Goal: Transaction & Acquisition: Purchase product/service

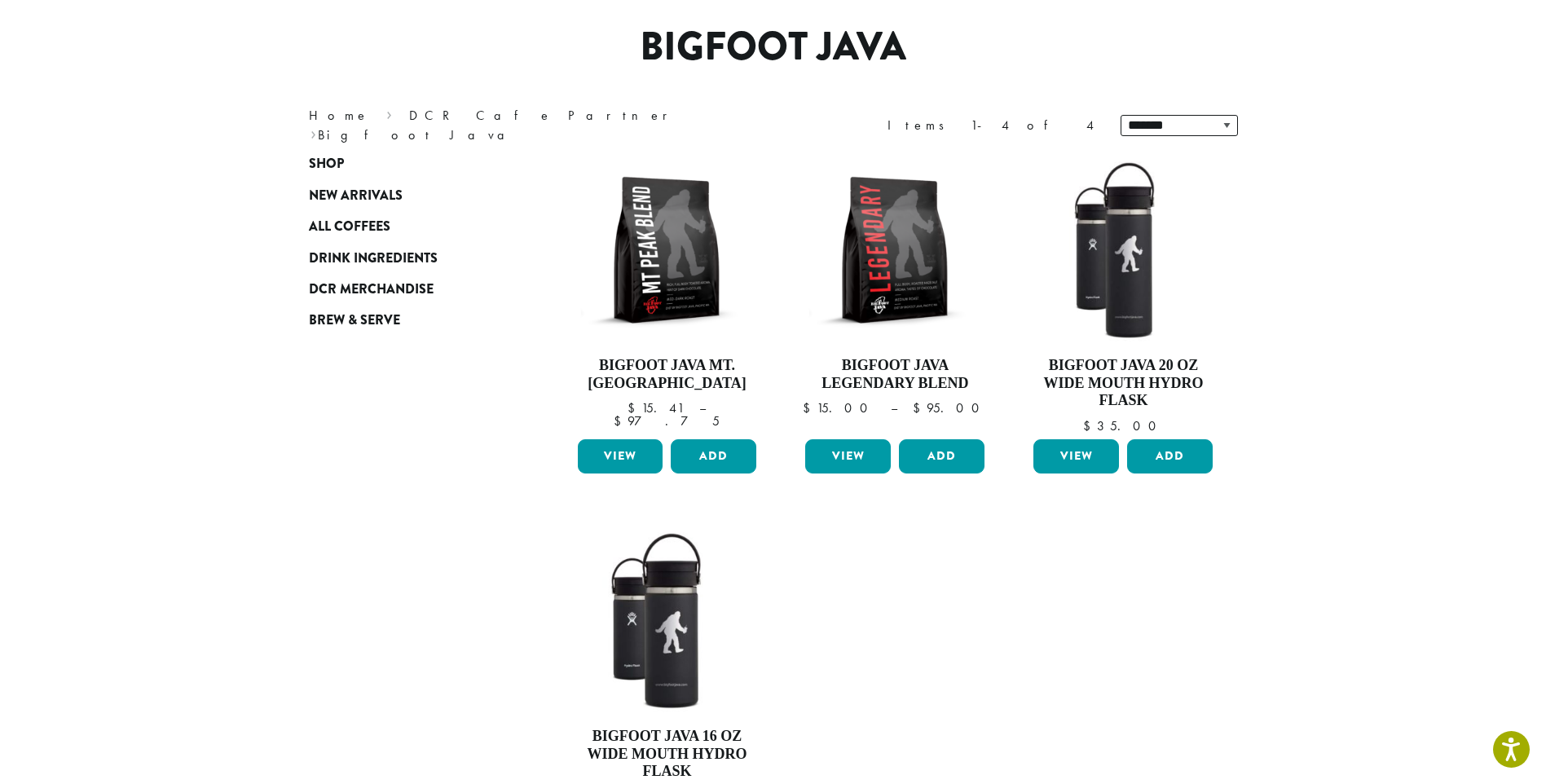
scroll to position [163, 0]
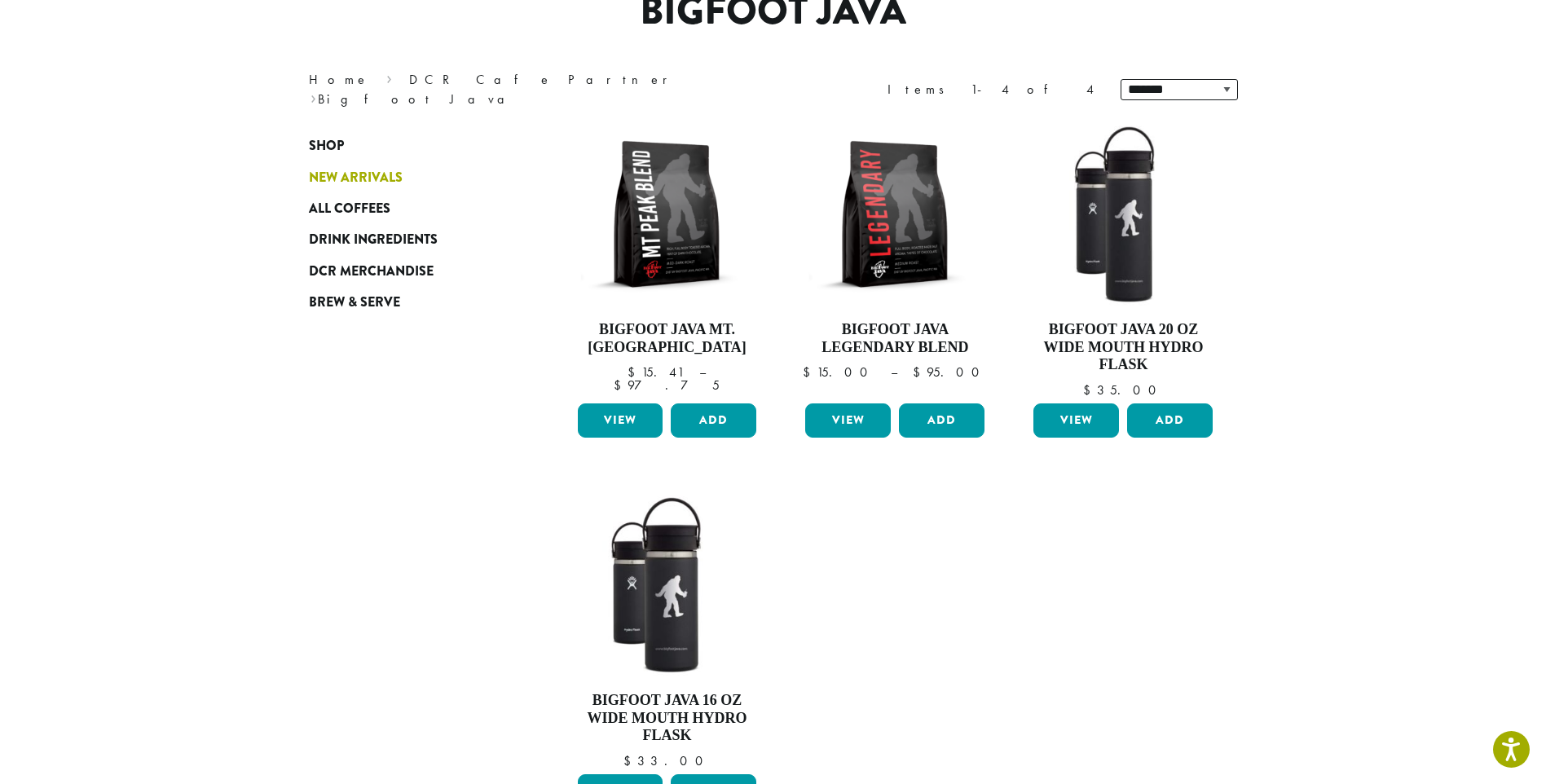
click at [367, 180] on span "New Arrivals" at bounding box center [355, 178] width 93 height 20
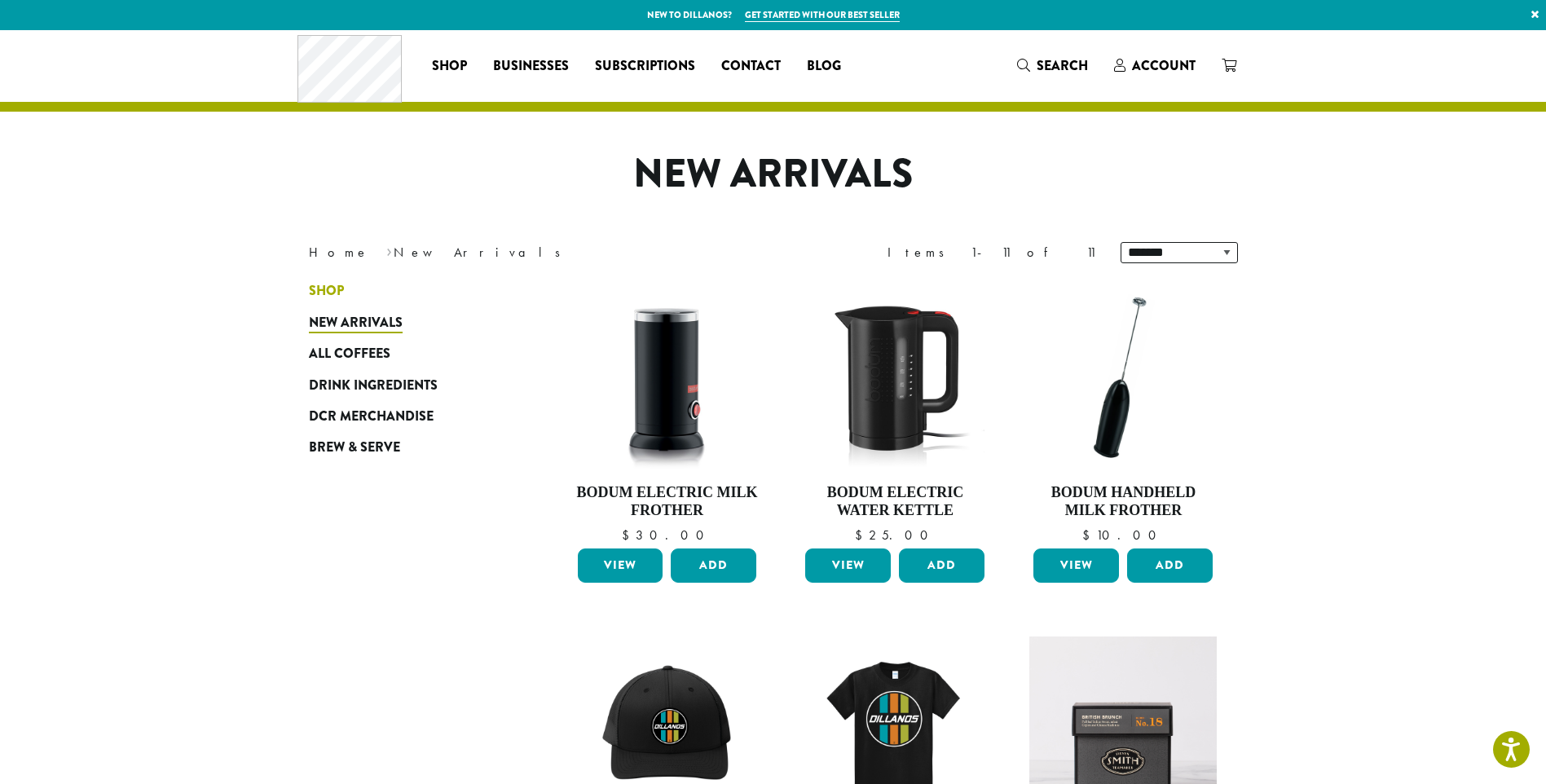
click at [340, 293] on span "Shop" at bounding box center [326, 291] width 35 height 20
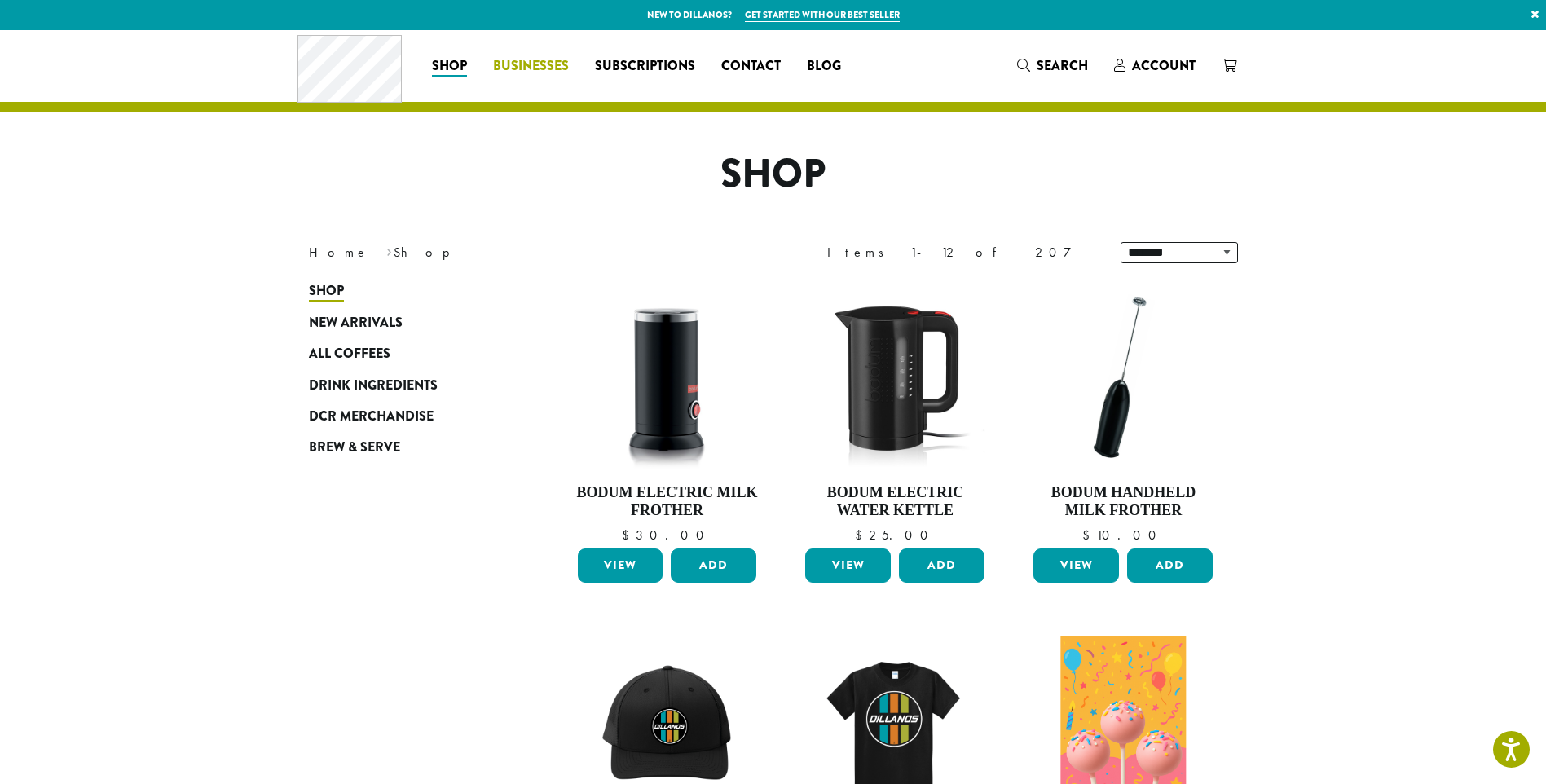
click at [515, 63] on span "Businesses" at bounding box center [530, 66] width 76 height 20
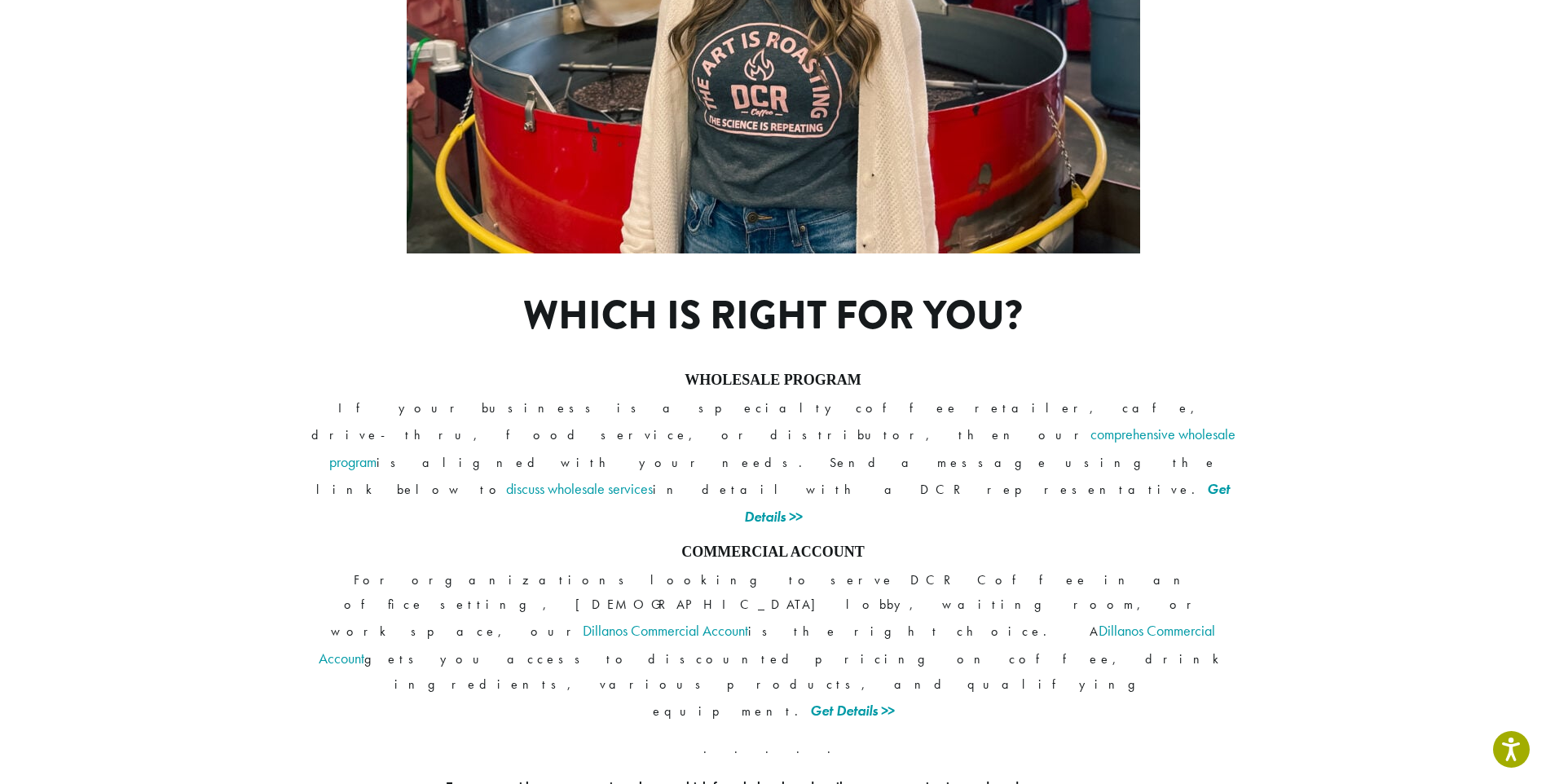
scroll to position [1114, 0]
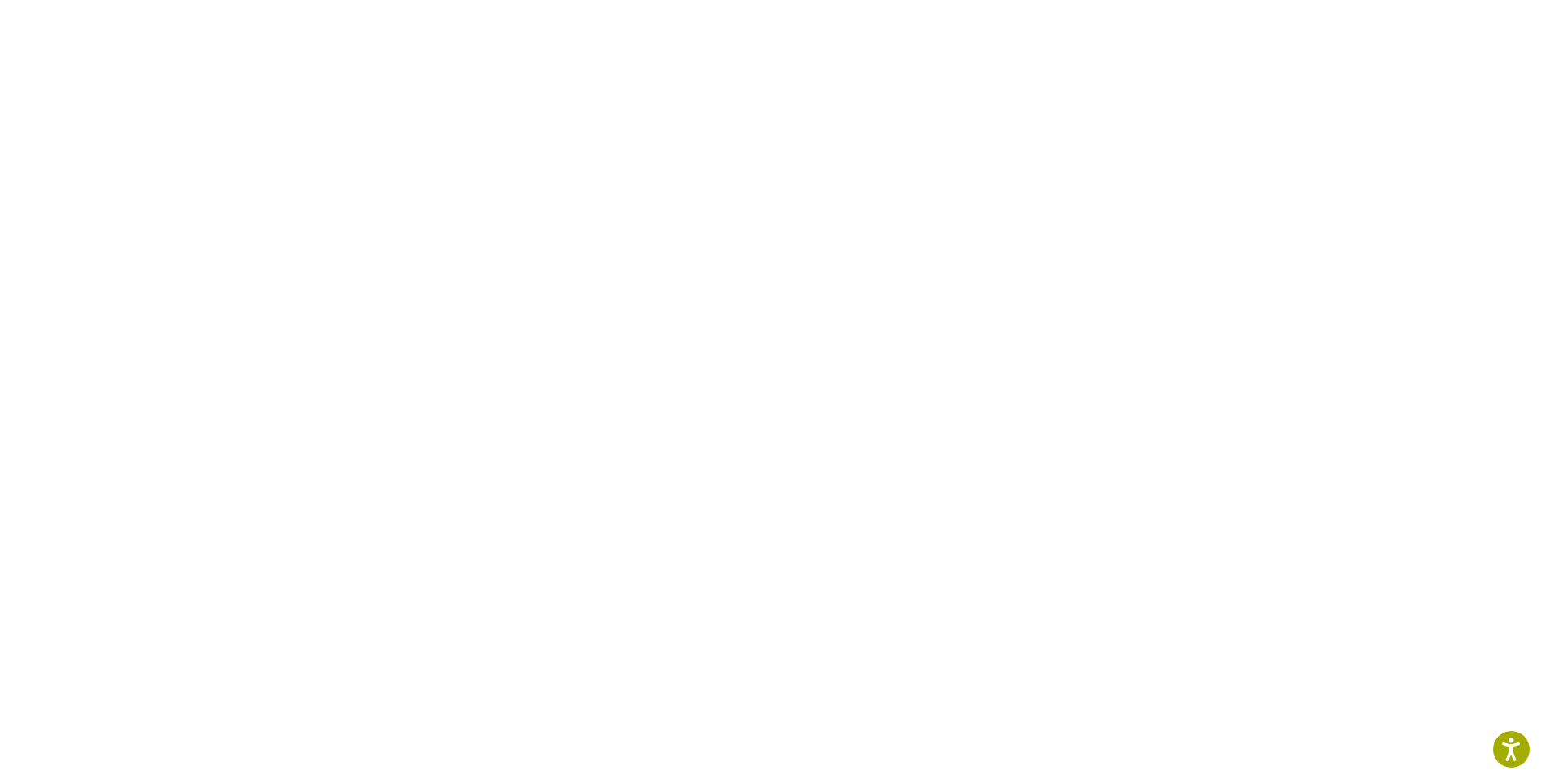
scroll to position [245, 0]
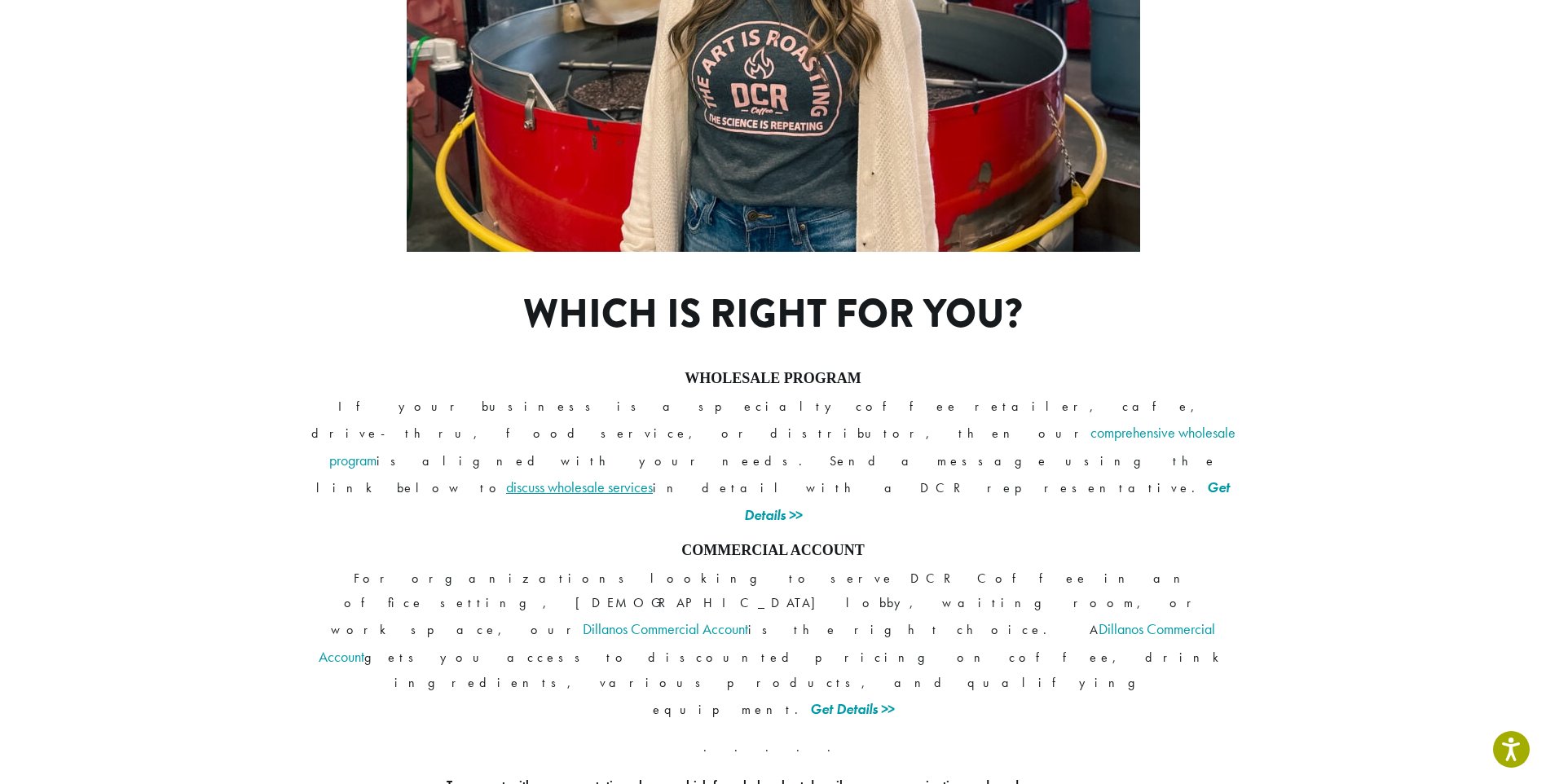
click at [653, 477] on link "discuss wholesale services" at bounding box center [580, 487] width 147 height 19
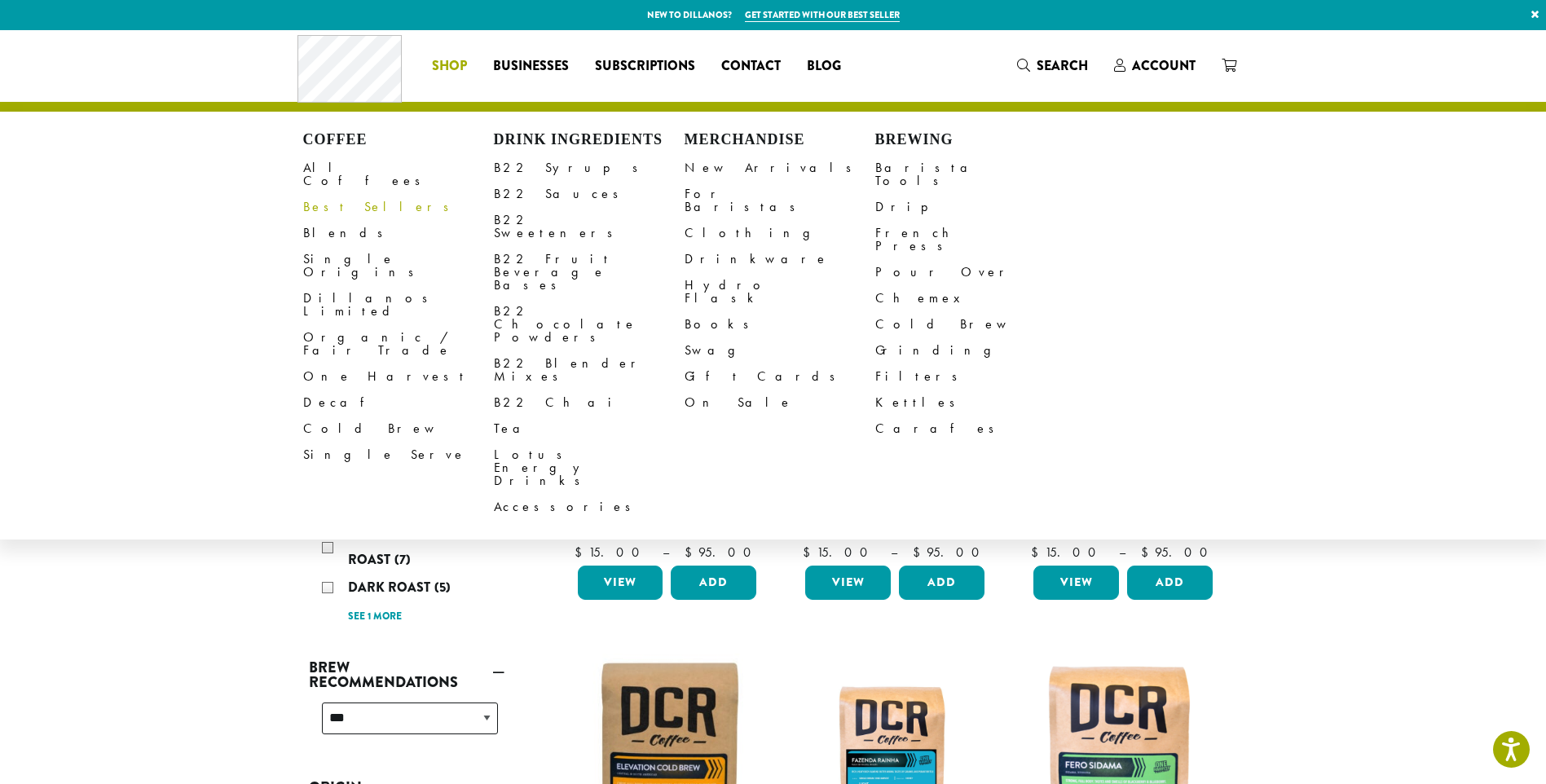
click at [320, 195] on link "Best Sellers" at bounding box center [399, 206] width 190 height 26
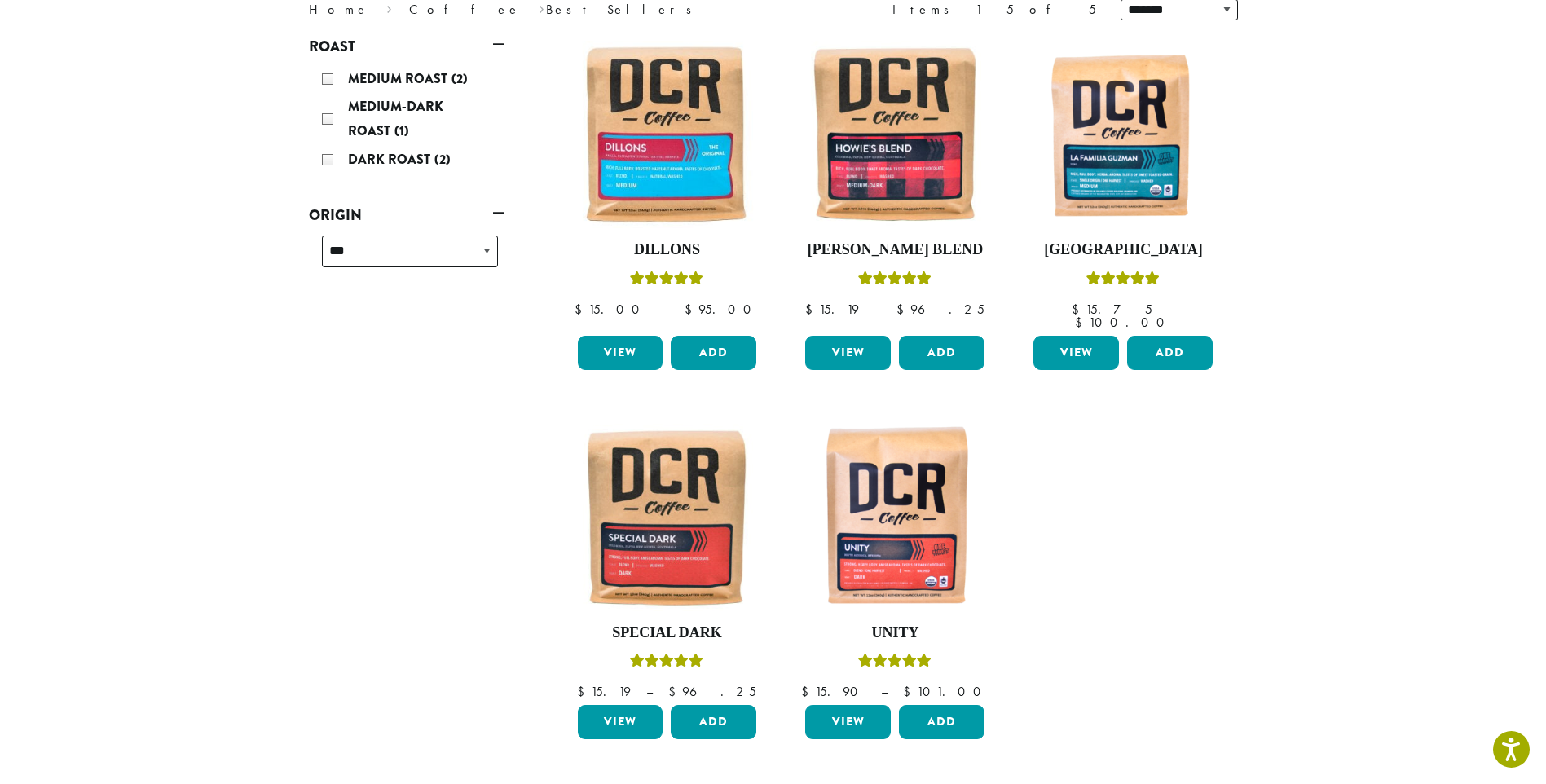
scroll to position [245, 0]
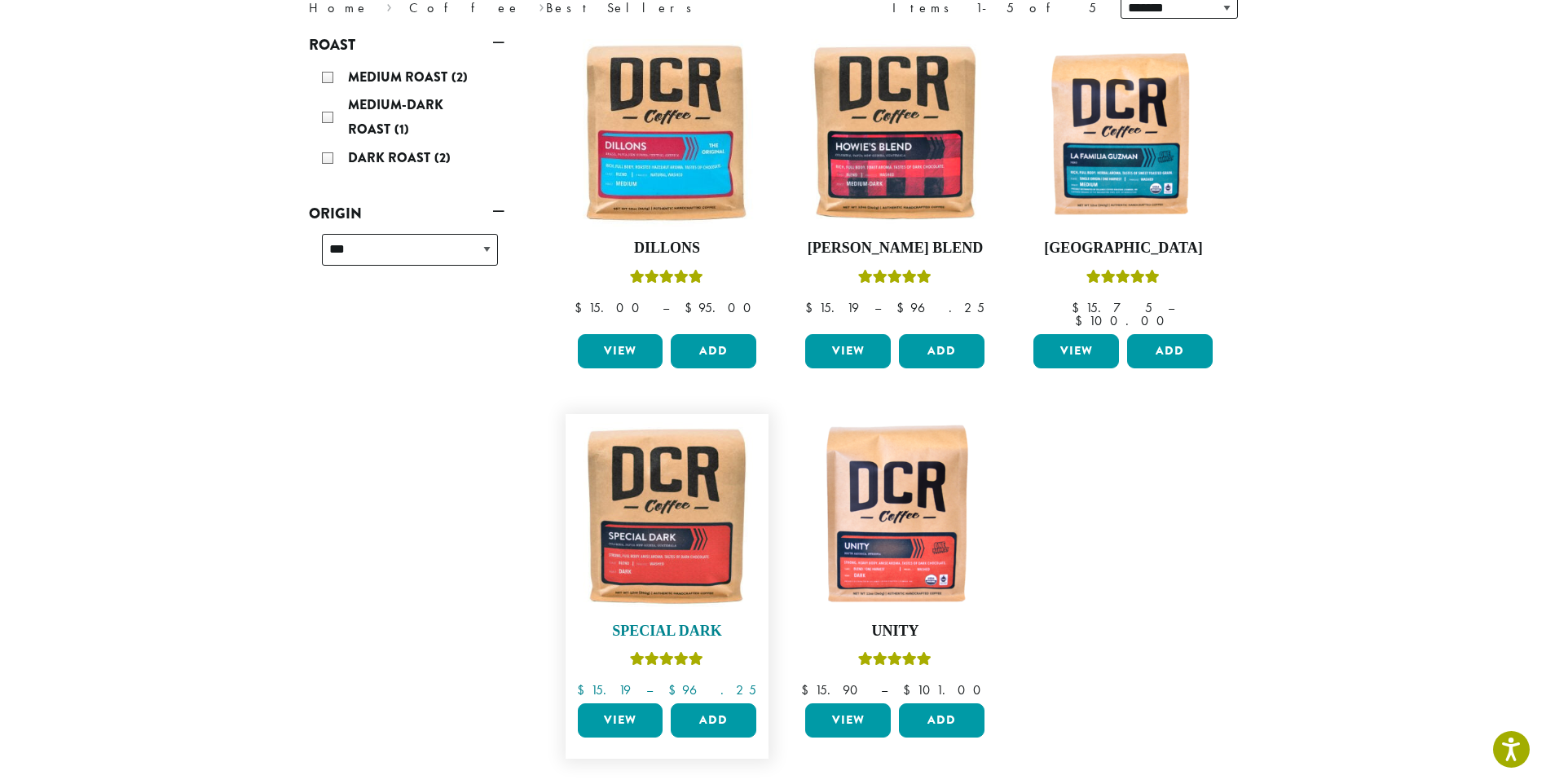
click at [685, 651] on icon "Rated 5.00 out of 5" at bounding box center [681, 657] width 14 height 13
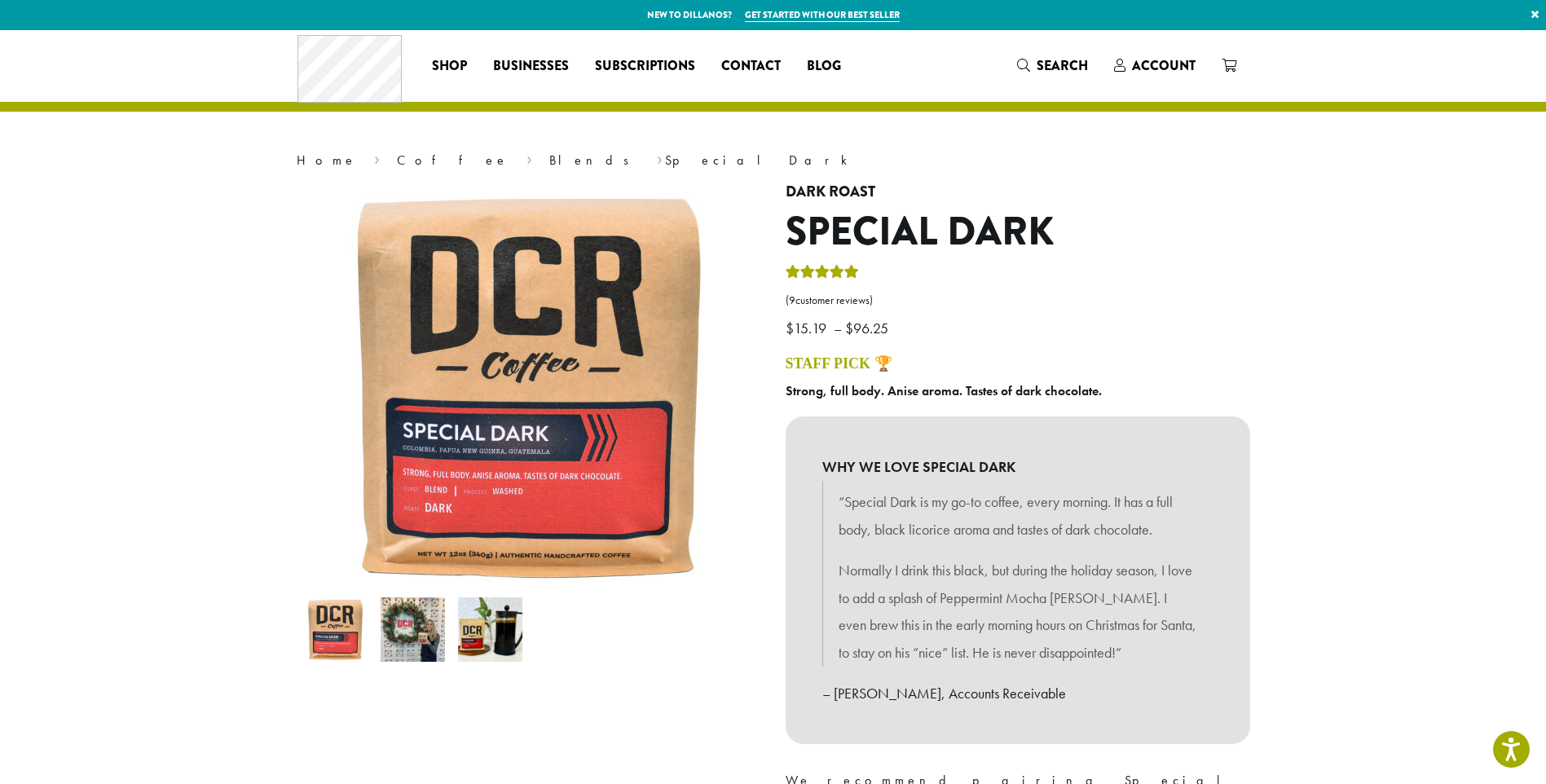
click at [414, 630] on img at bounding box center [413, 629] width 65 height 65
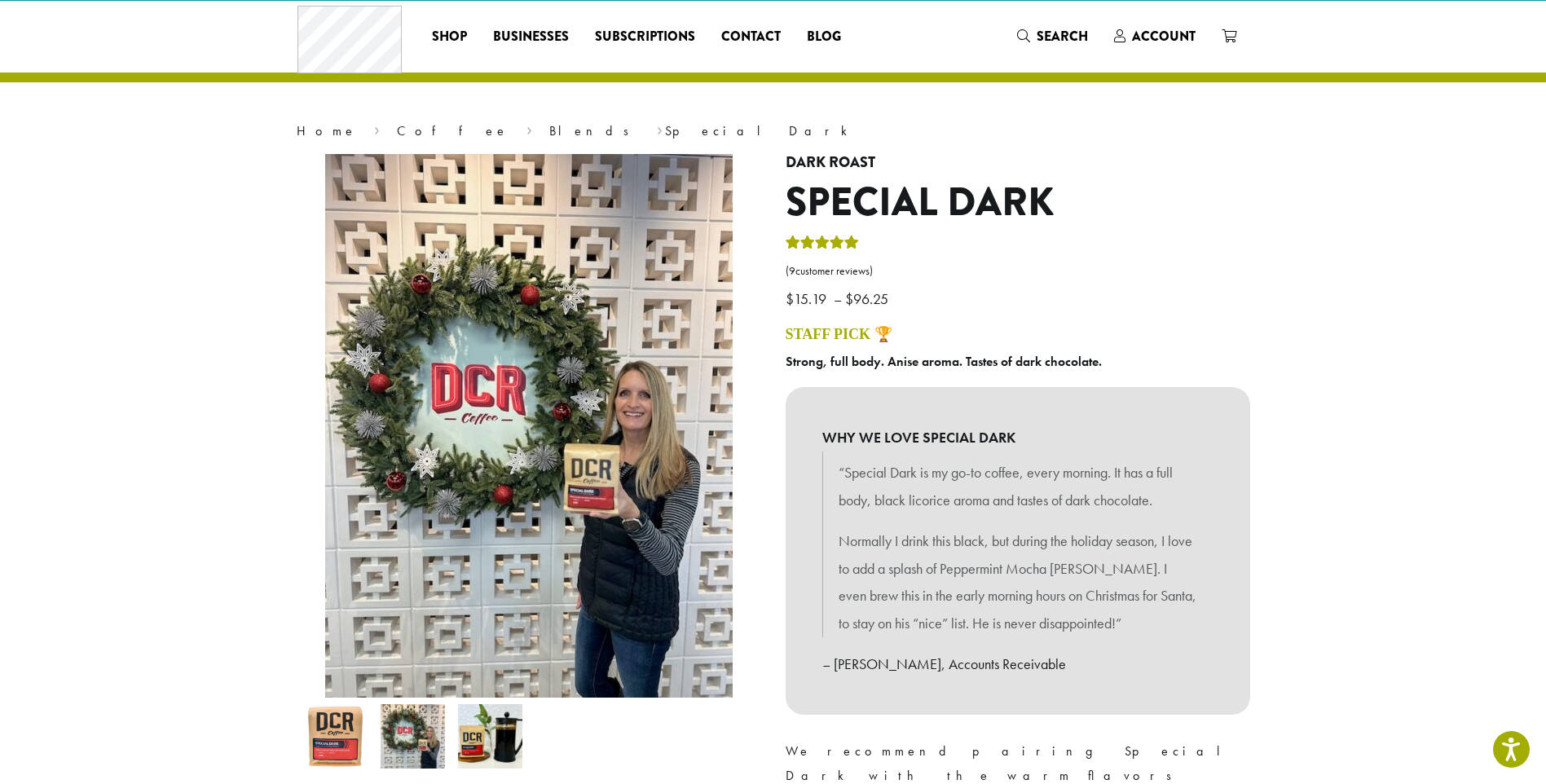
scroll to position [82, 0]
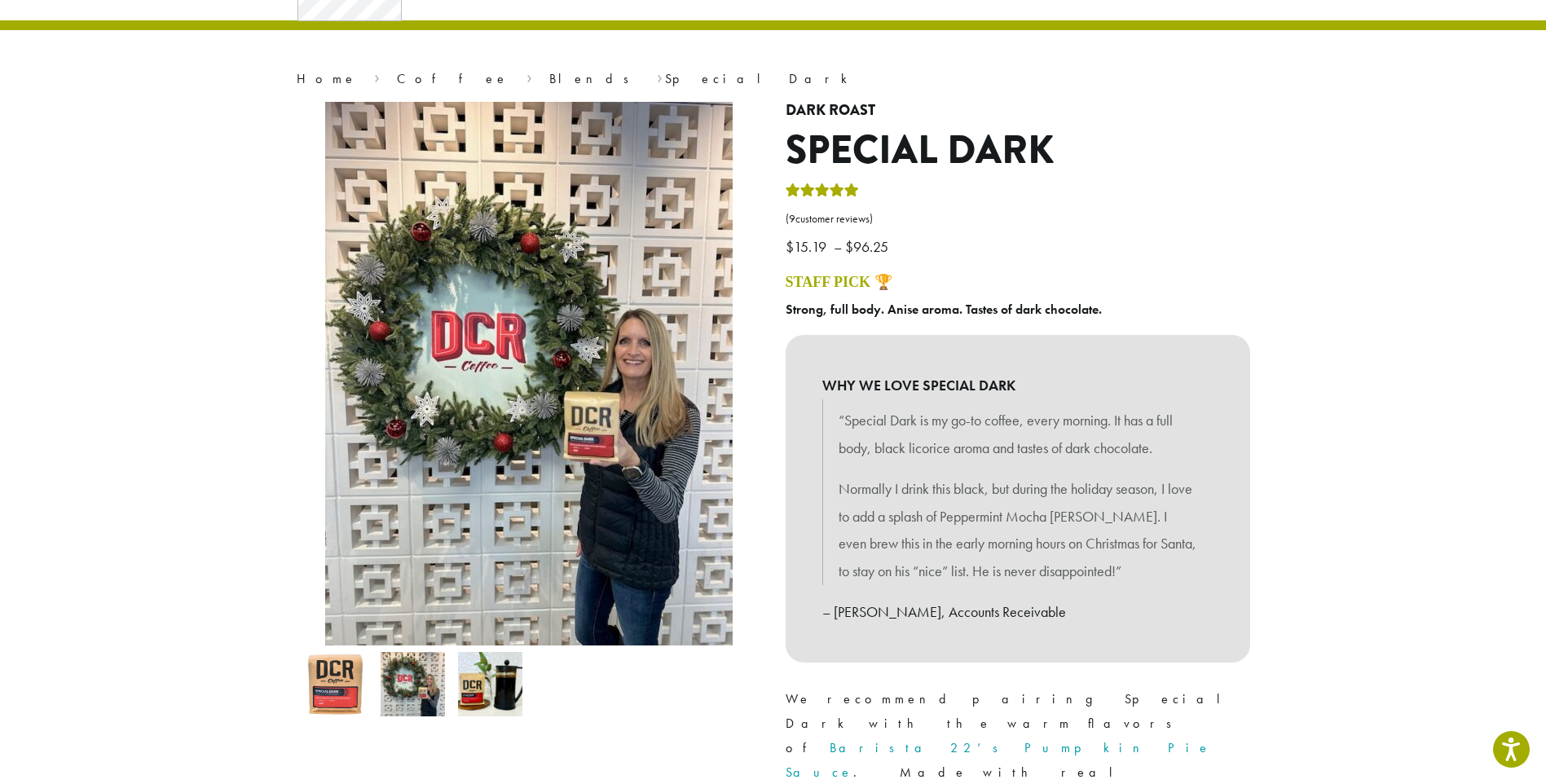
click at [502, 702] on img at bounding box center [490, 684] width 65 height 65
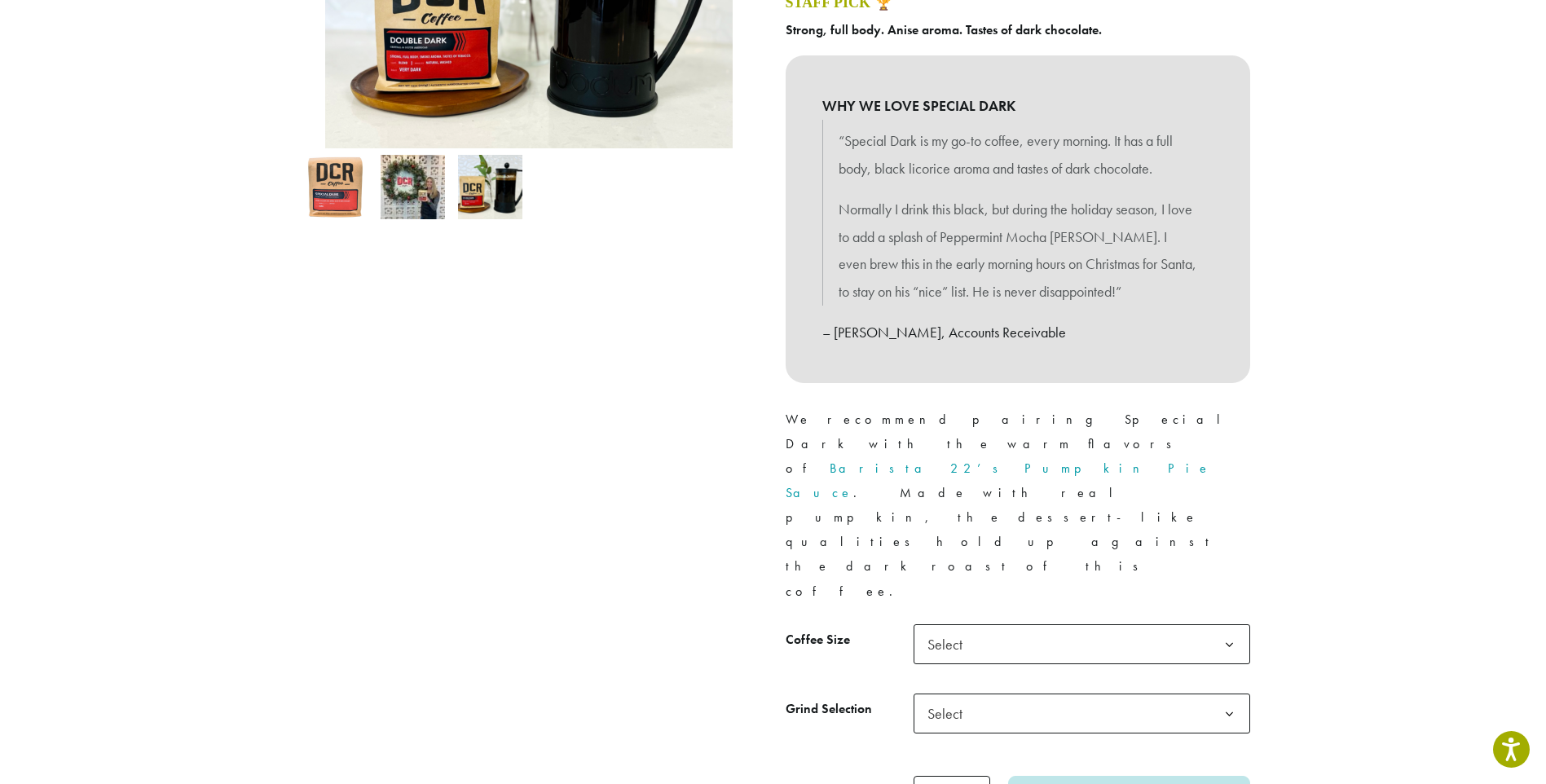
scroll to position [245, 0]
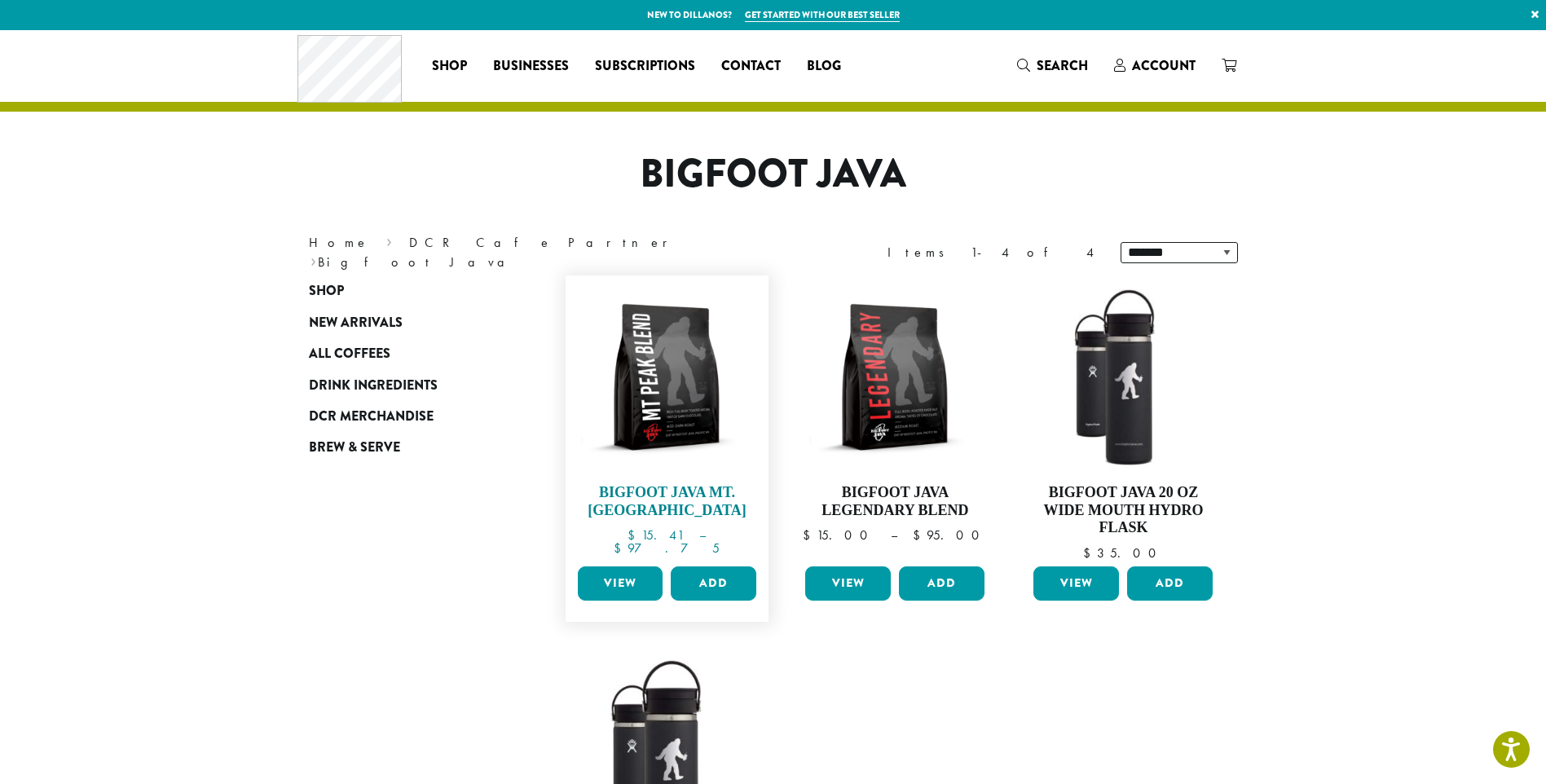
click at [678, 371] on img at bounding box center [666, 377] width 188 height 188
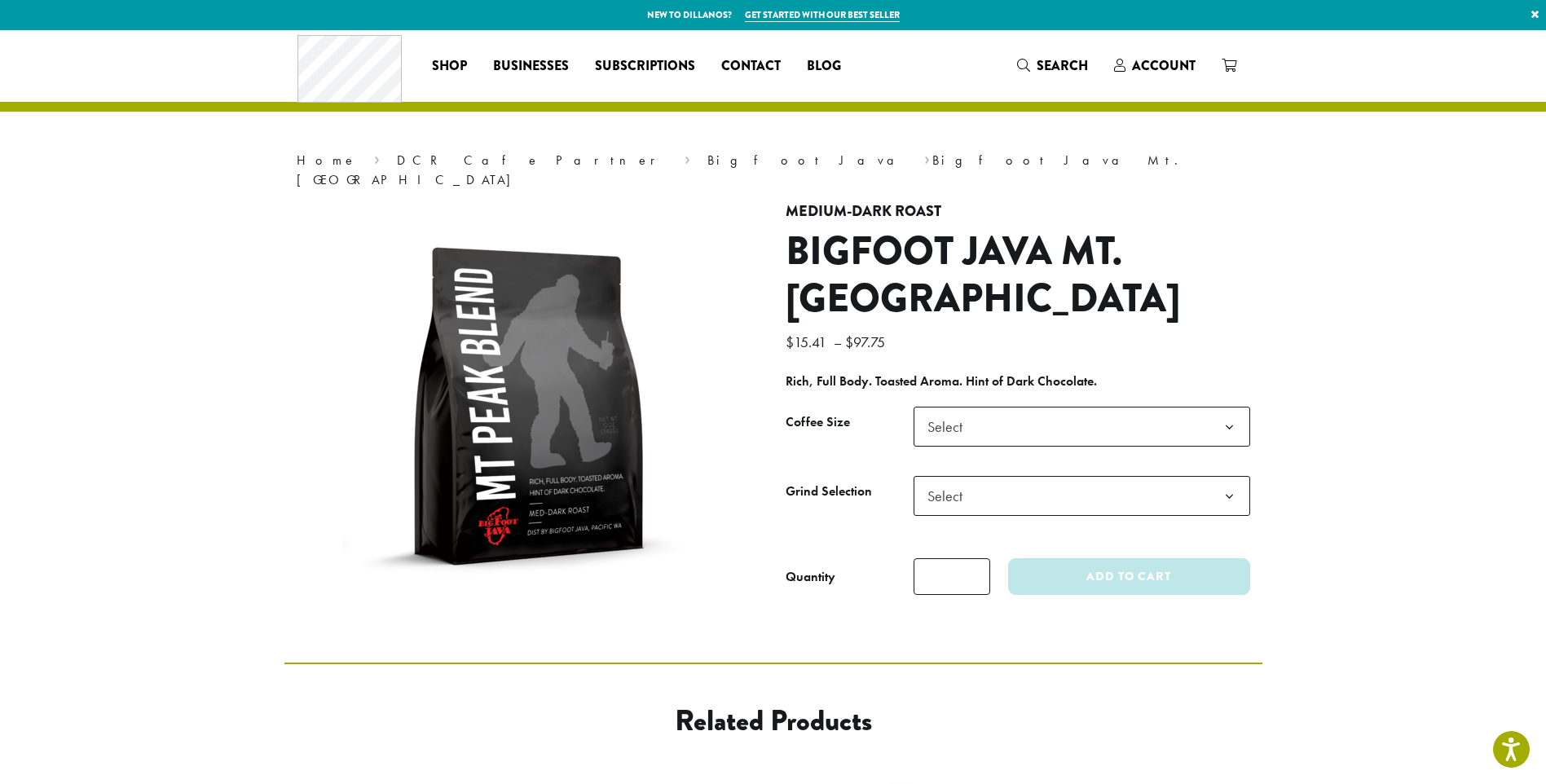
click at [178, 527] on section "**********" at bounding box center [773, 346] width 1546 height 632
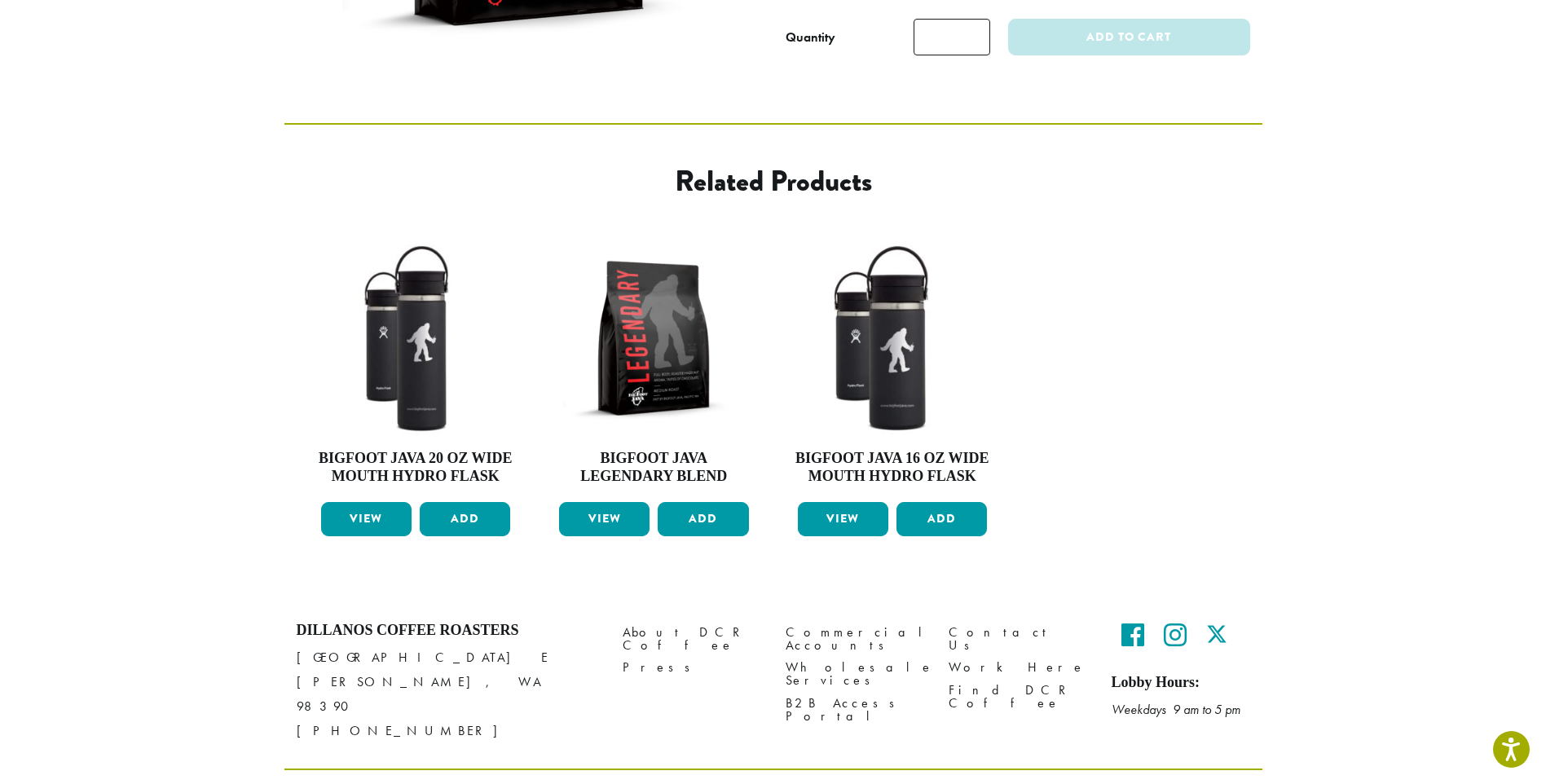
scroll to position [541, 0]
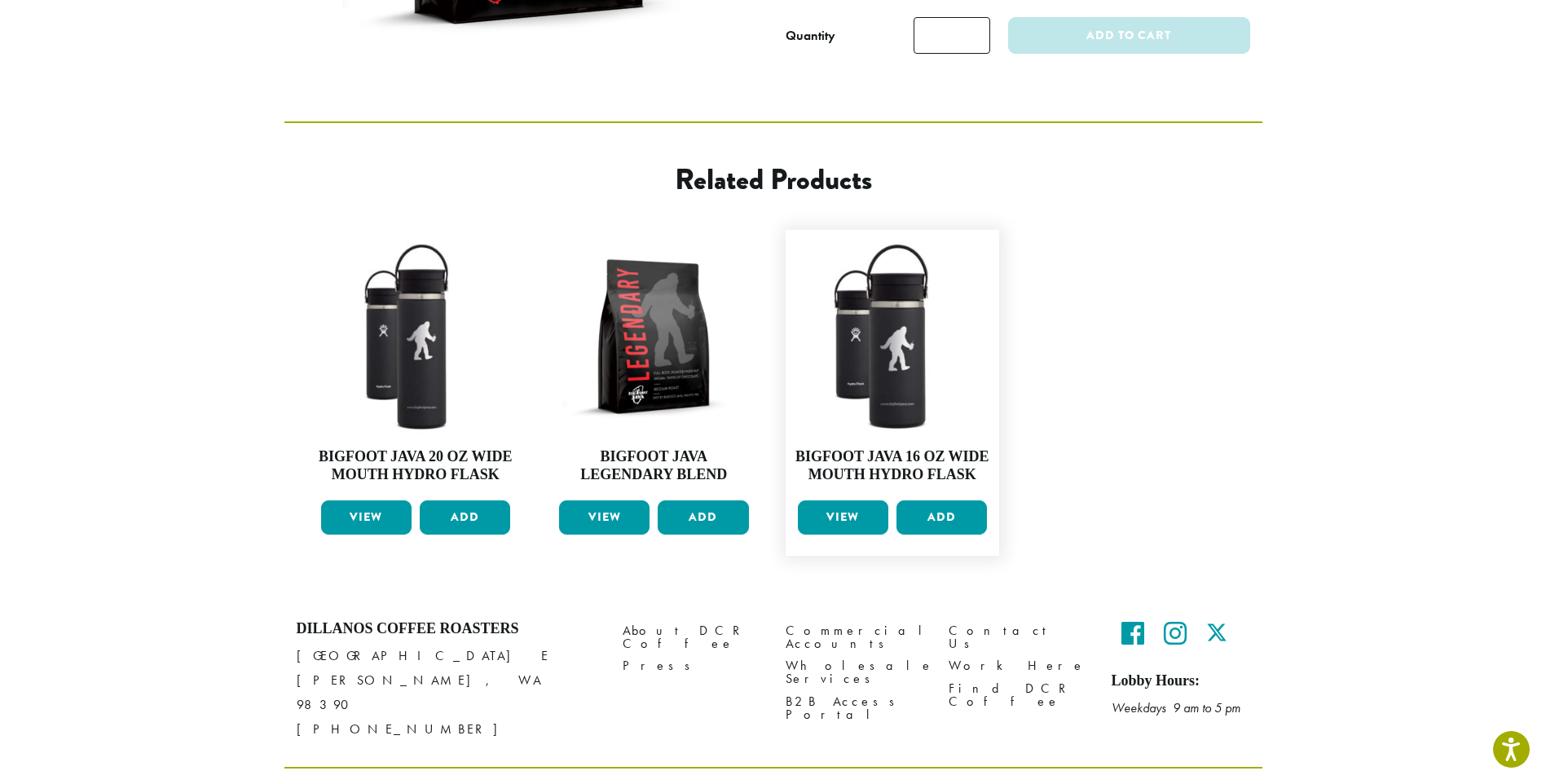
click at [831, 500] on link "View" at bounding box center [843, 517] width 90 height 34
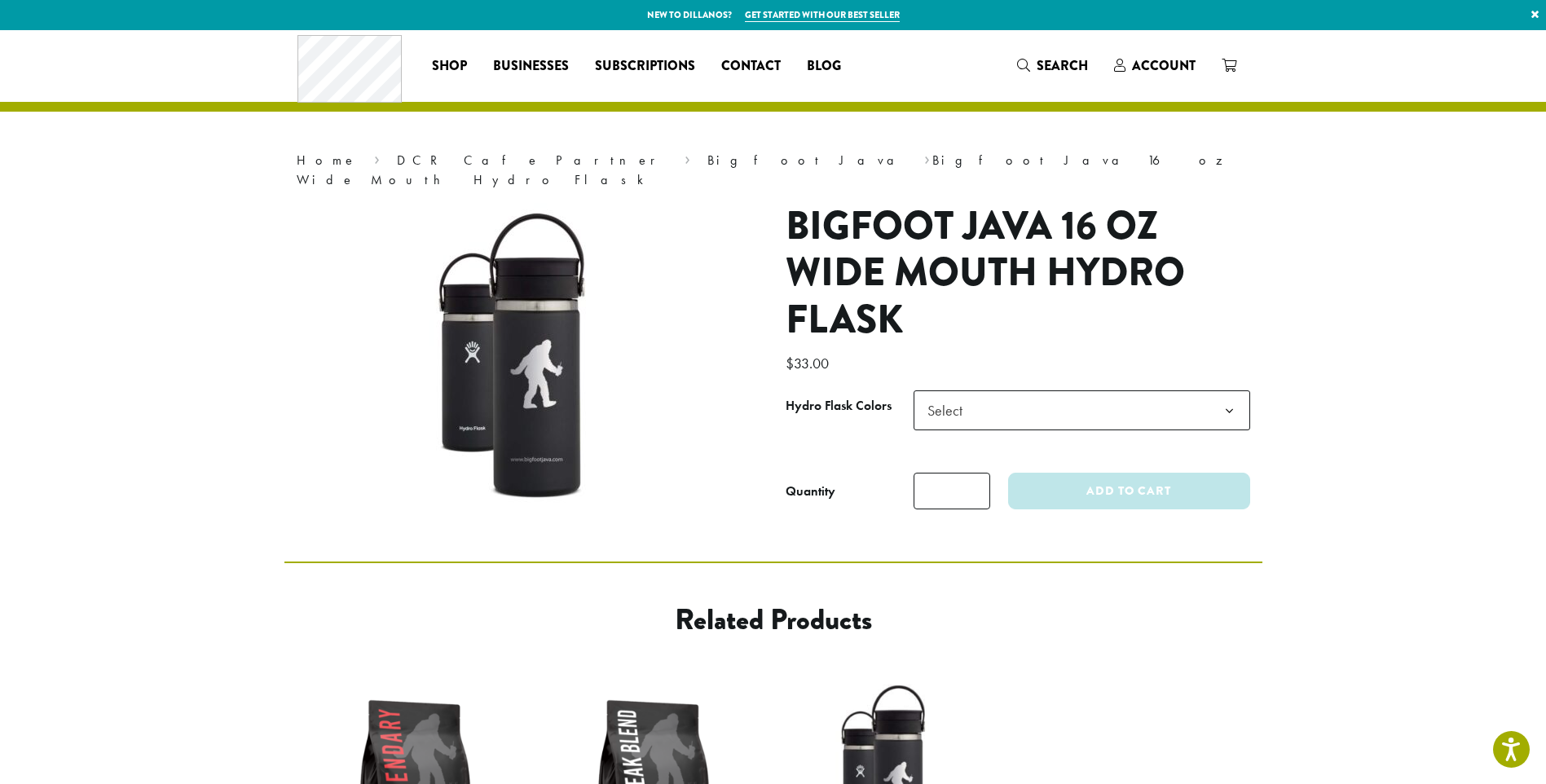
click at [1021, 322] on h1 "Bigfoot Java 16 oz Wide Mouth Hydro Flask" at bounding box center [1018, 274] width 465 height 141
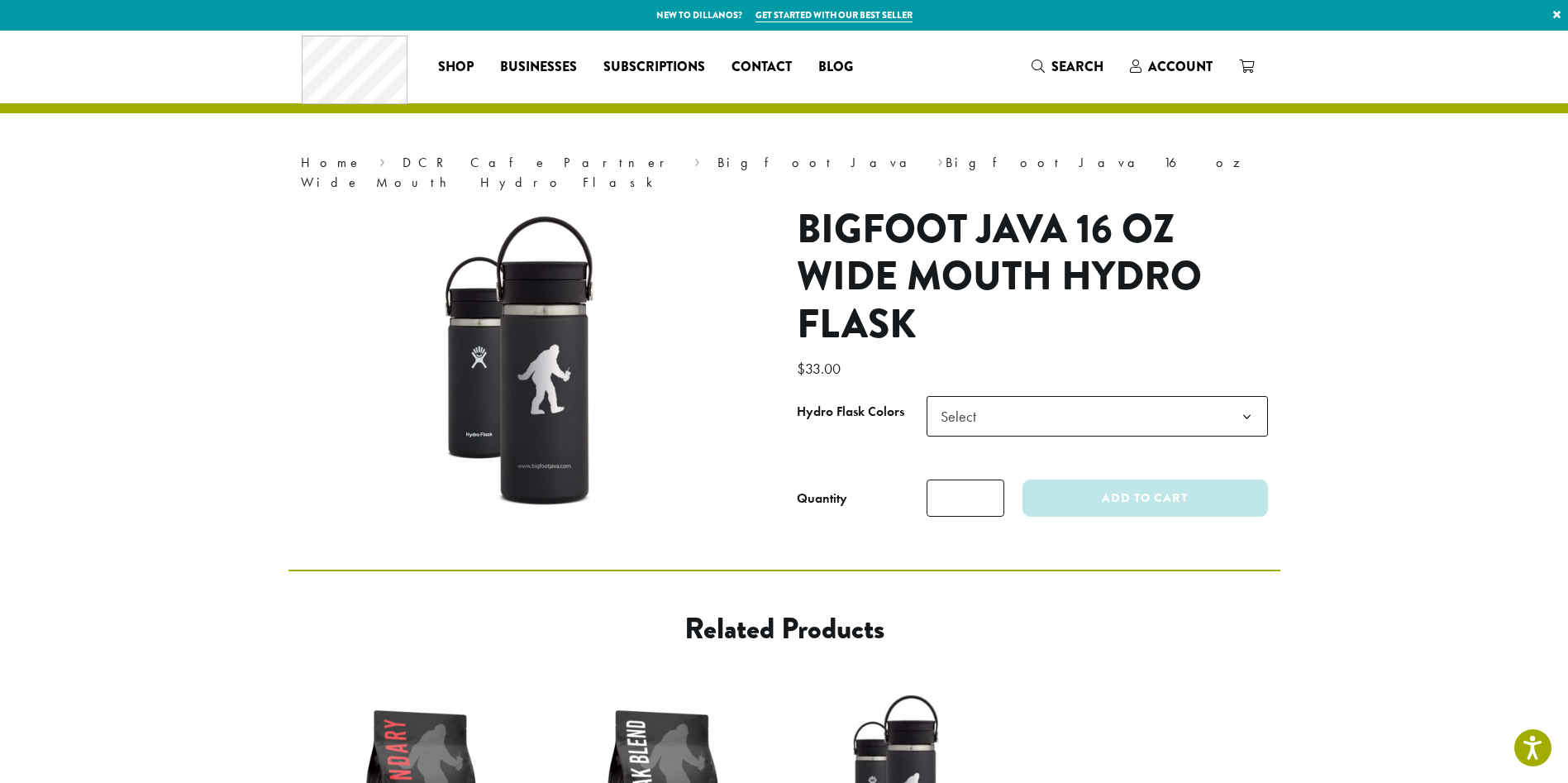
click at [1005, 396] on span "Select" at bounding box center [1097, 416] width 341 height 41
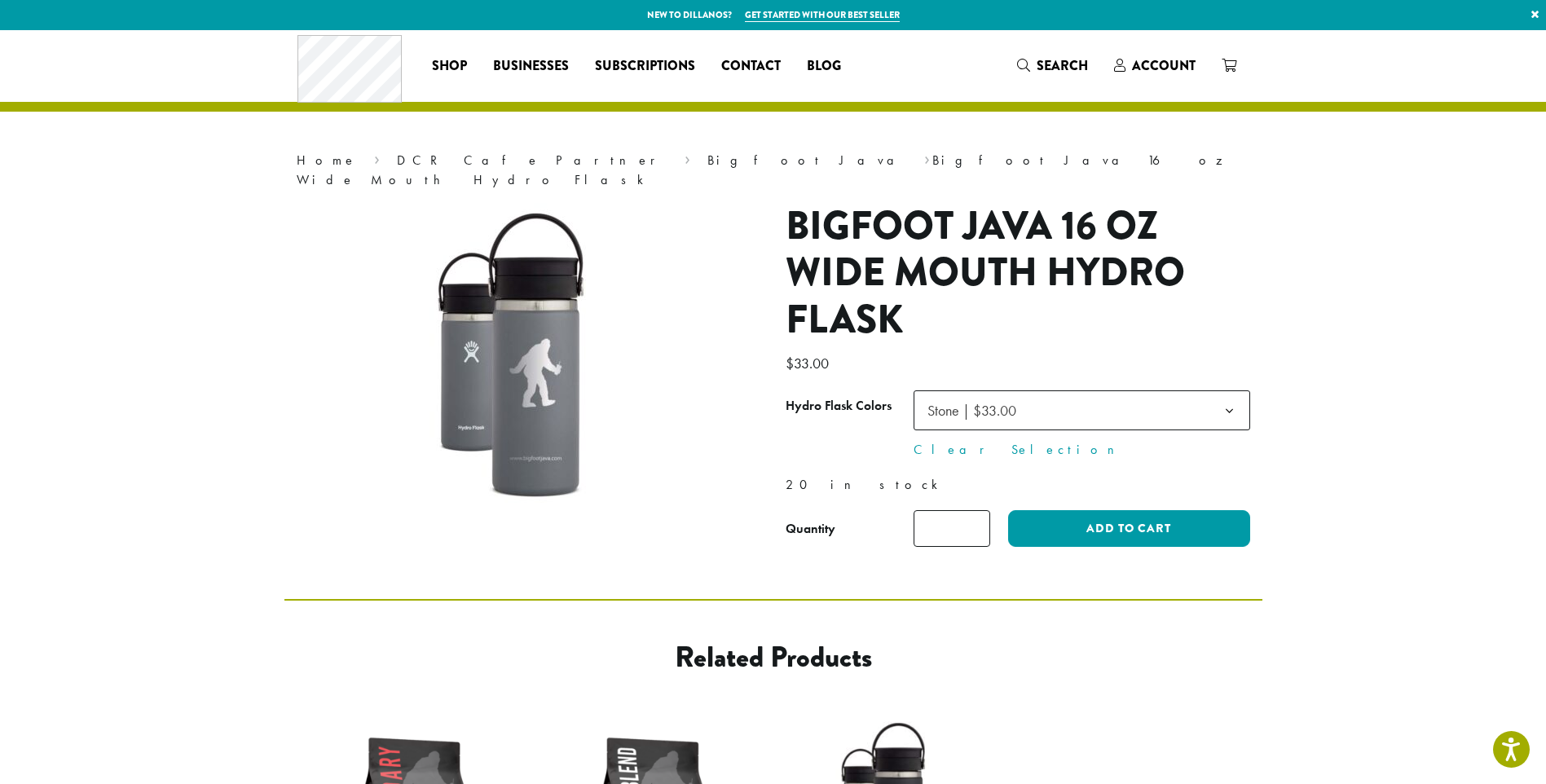
click at [962, 401] on span "Stone | $33.00" at bounding box center [971, 410] width 89 height 19
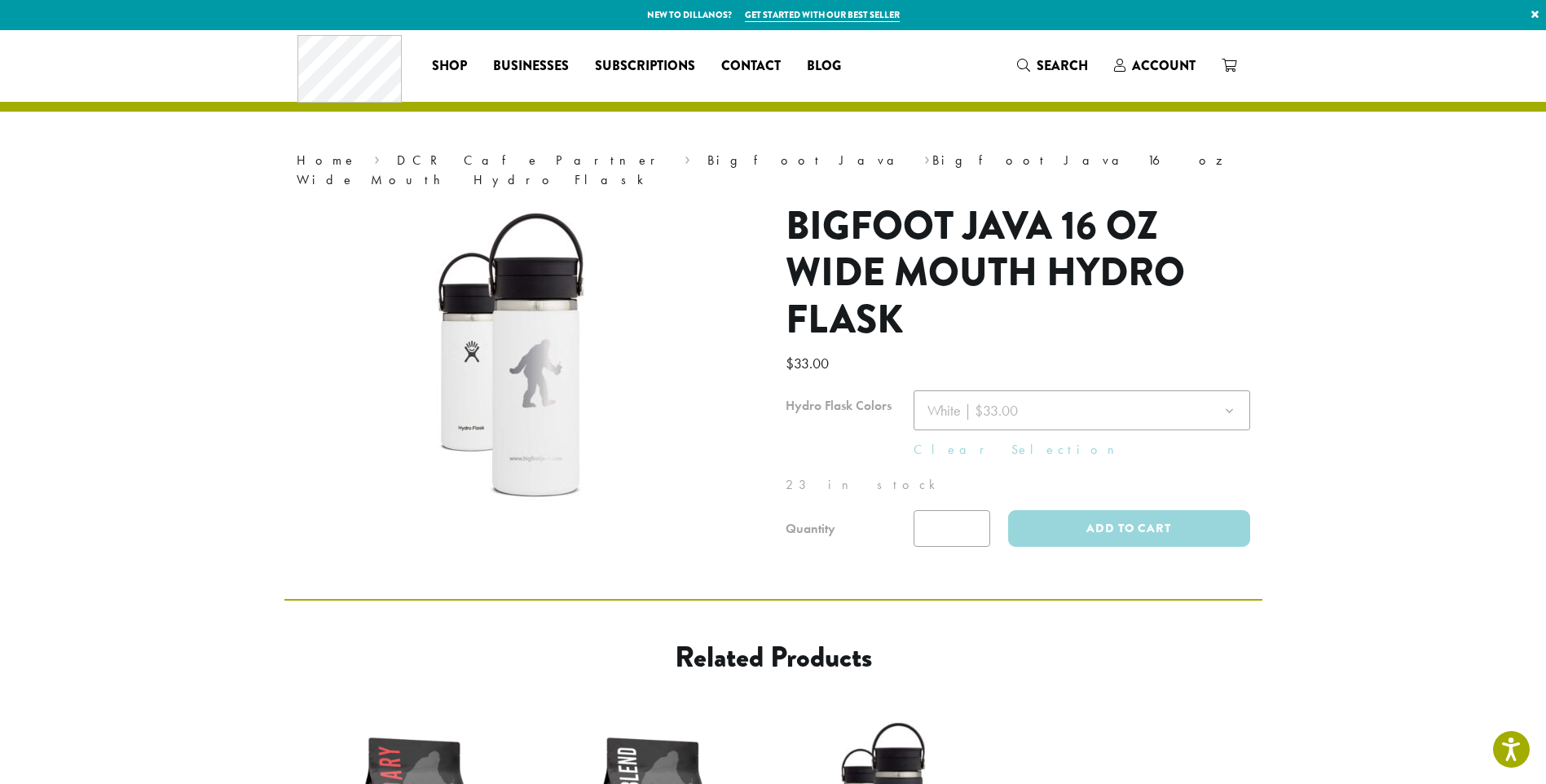
click at [966, 397] on div at bounding box center [1018, 468] width 465 height 156
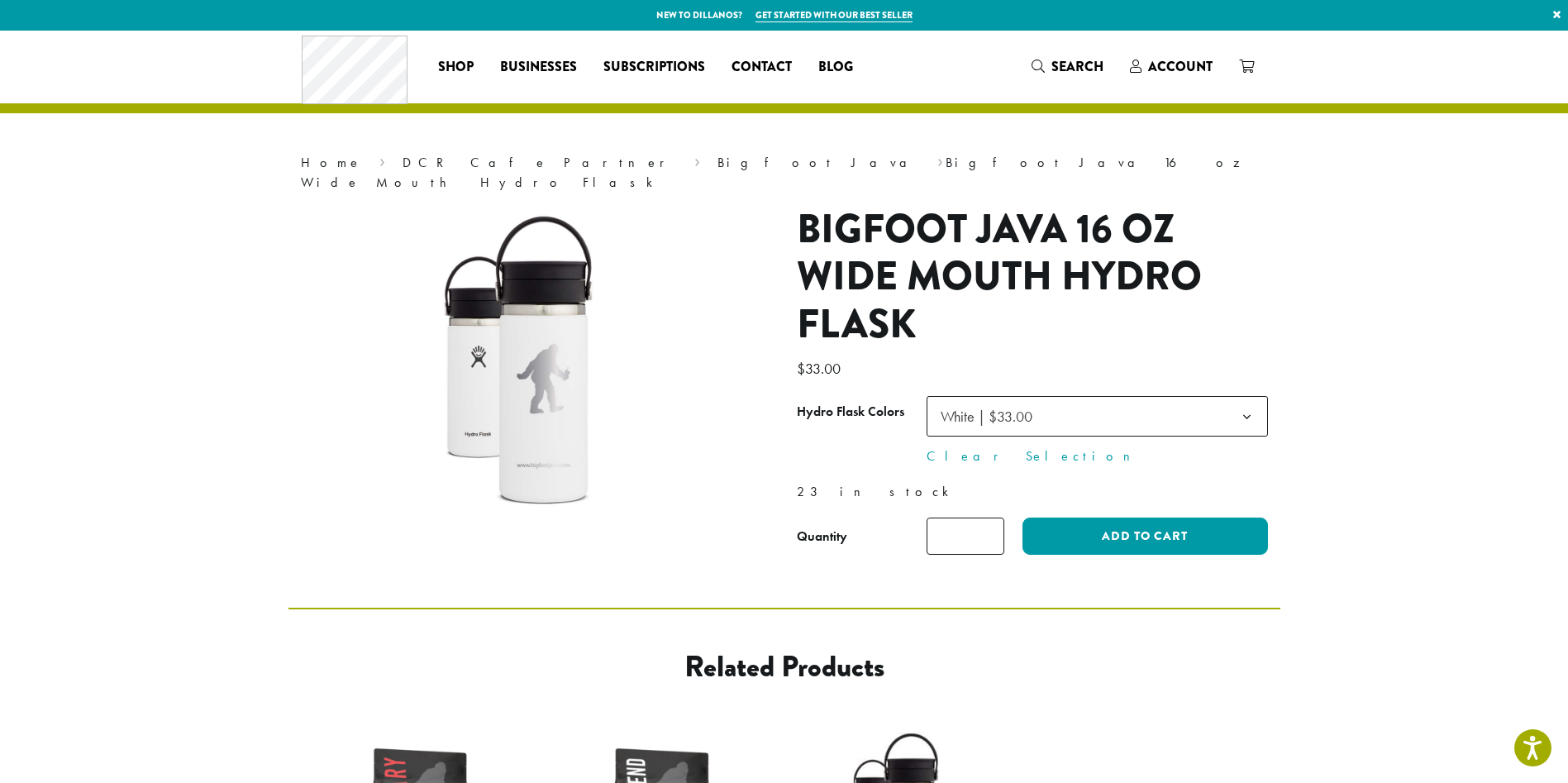
click at [980, 407] on span "White | $33.00" at bounding box center [986, 417] width 91 height 19
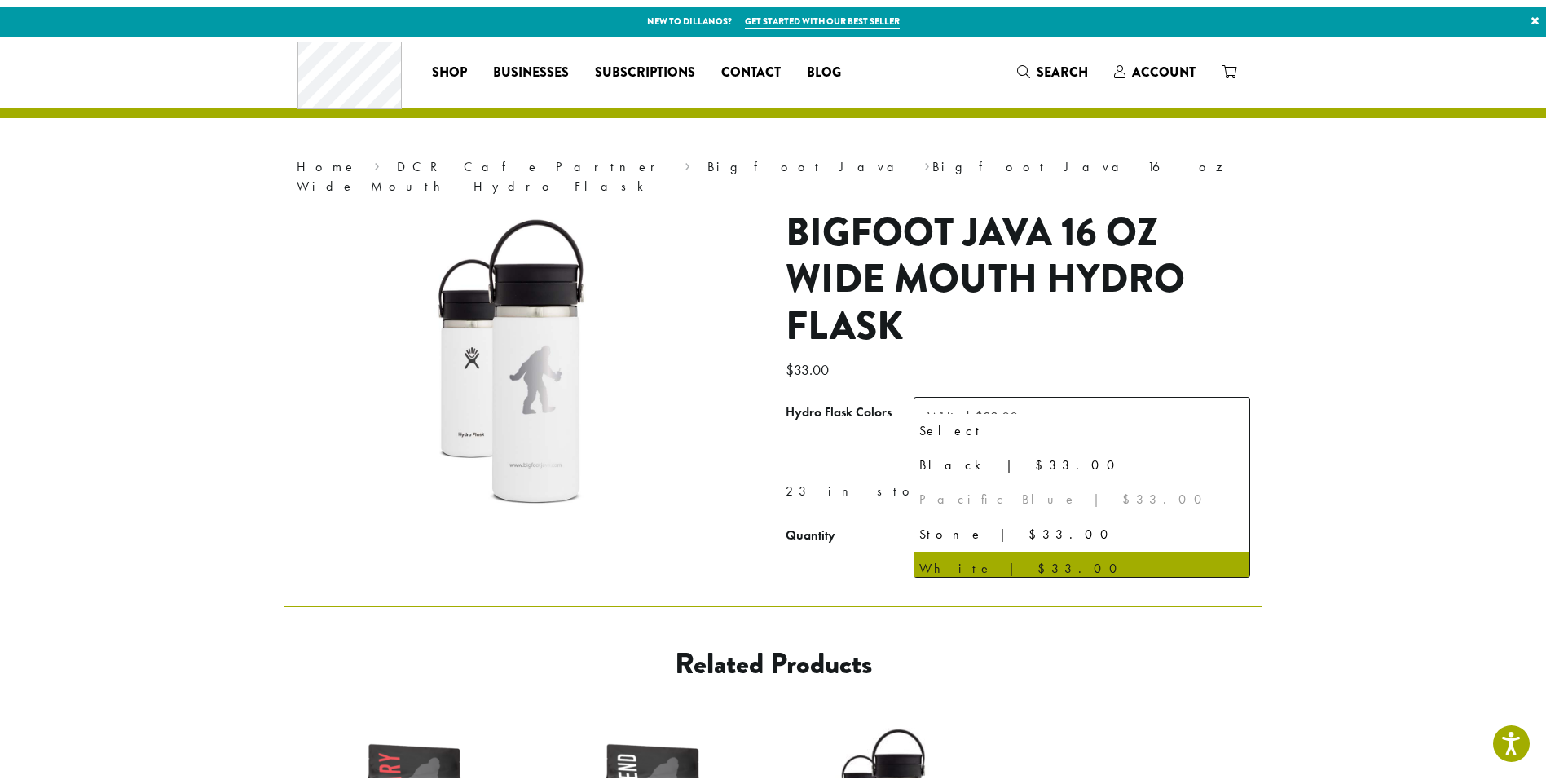
scroll to position [8, 0]
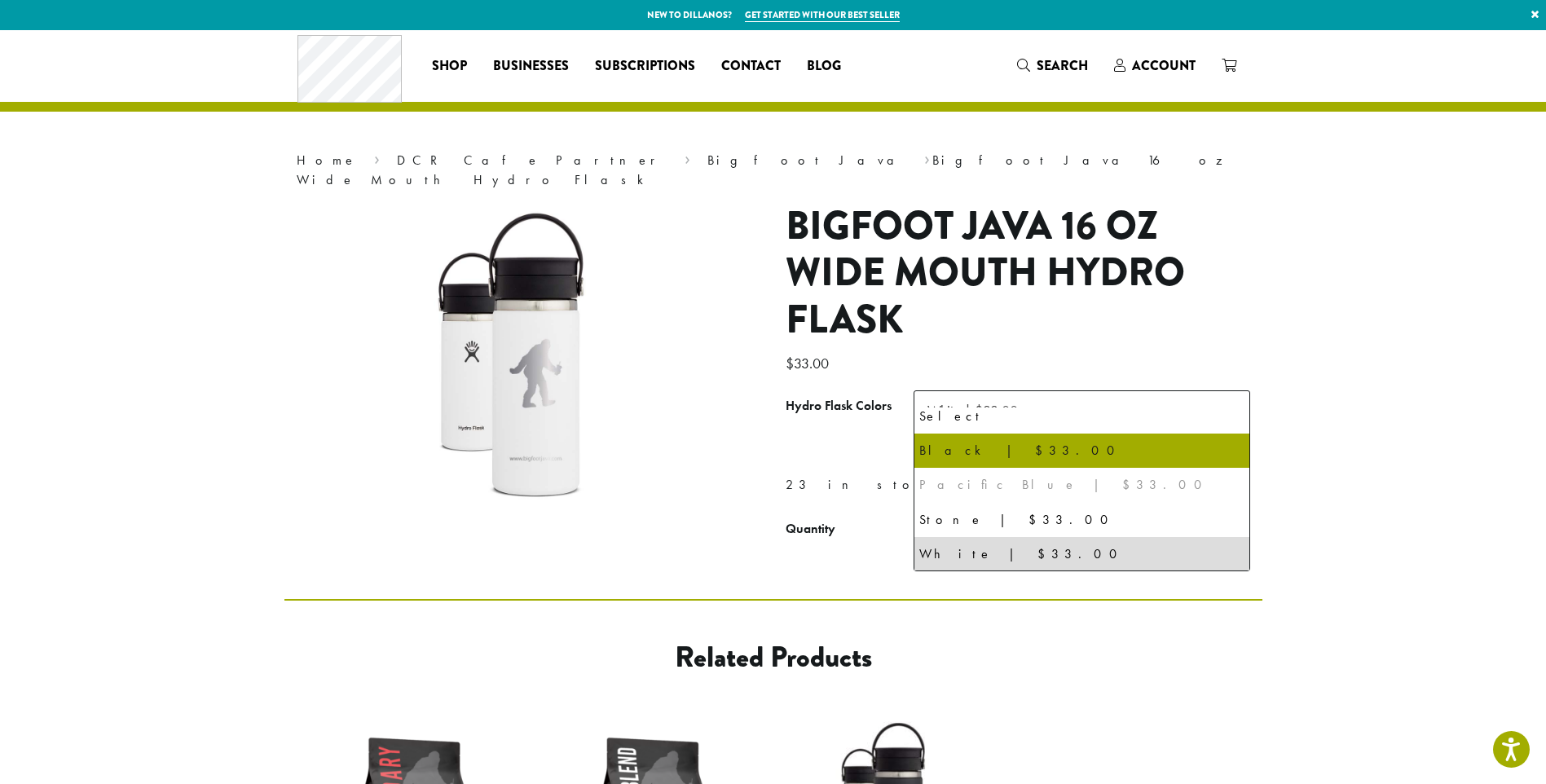
select select "*****"
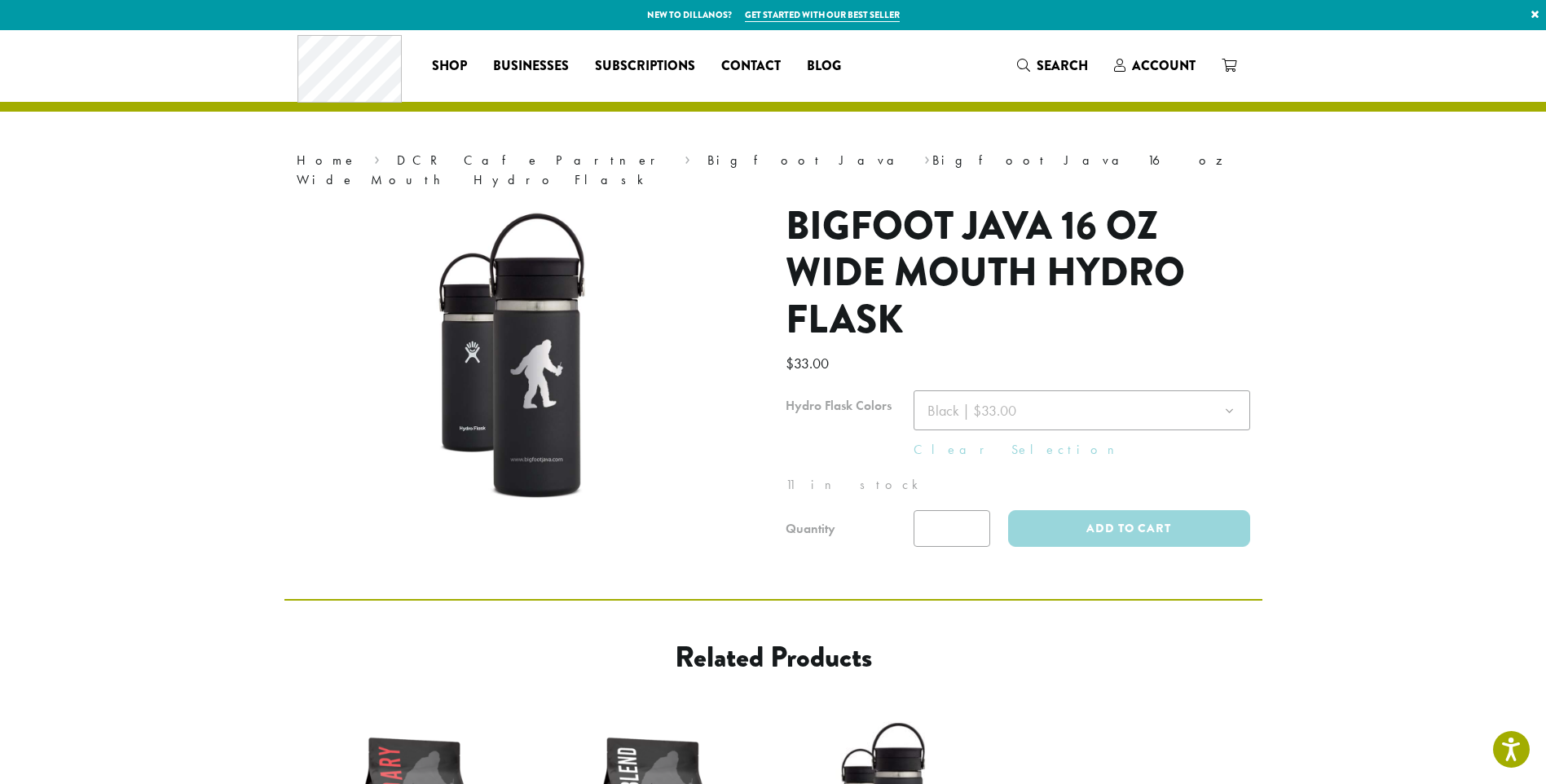
click at [963, 390] on div at bounding box center [1018, 468] width 465 height 156
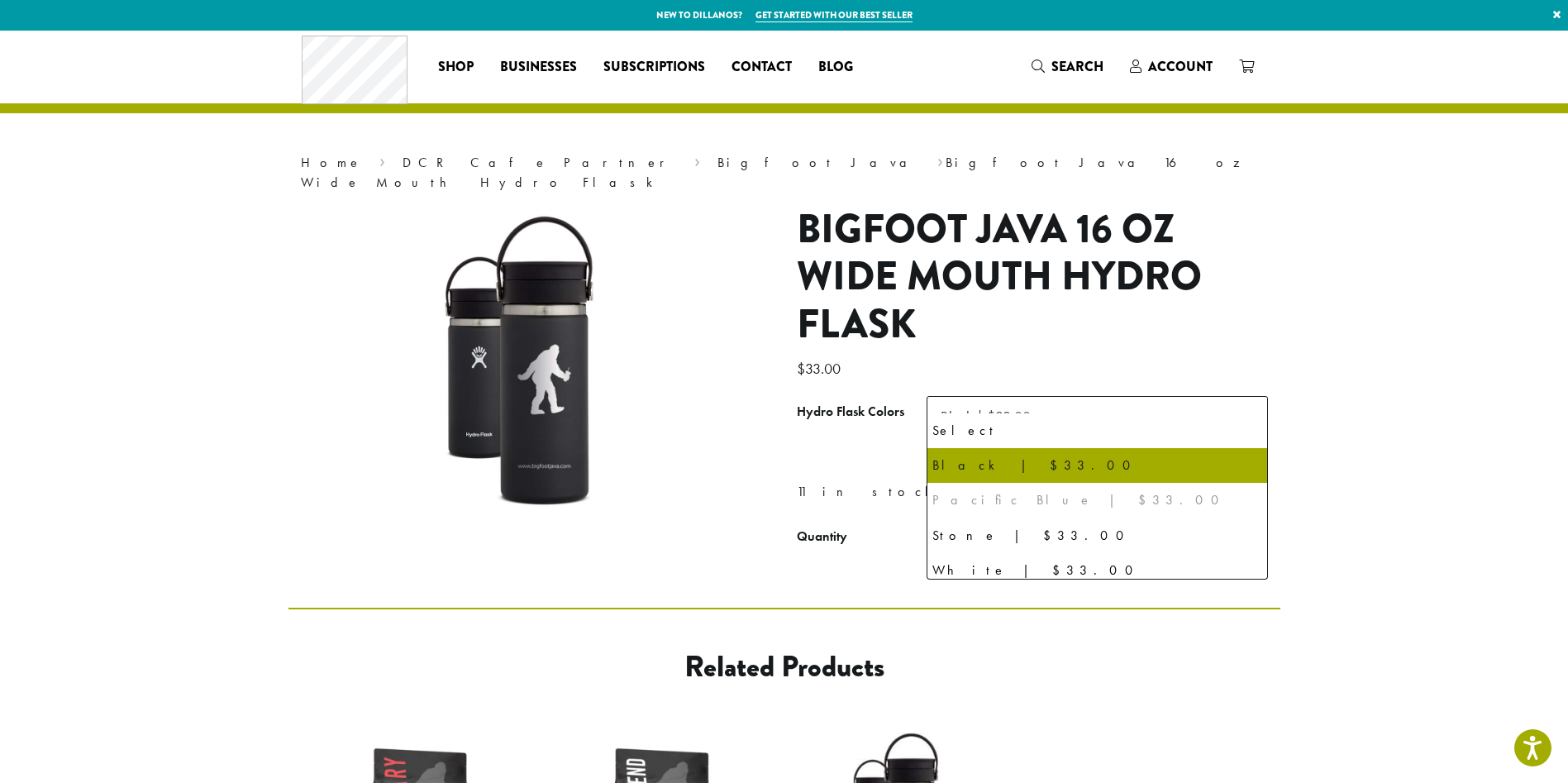
click at [974, 407] on span "Black | $33.00" at bounding box center [985, 417] width 91 height 19
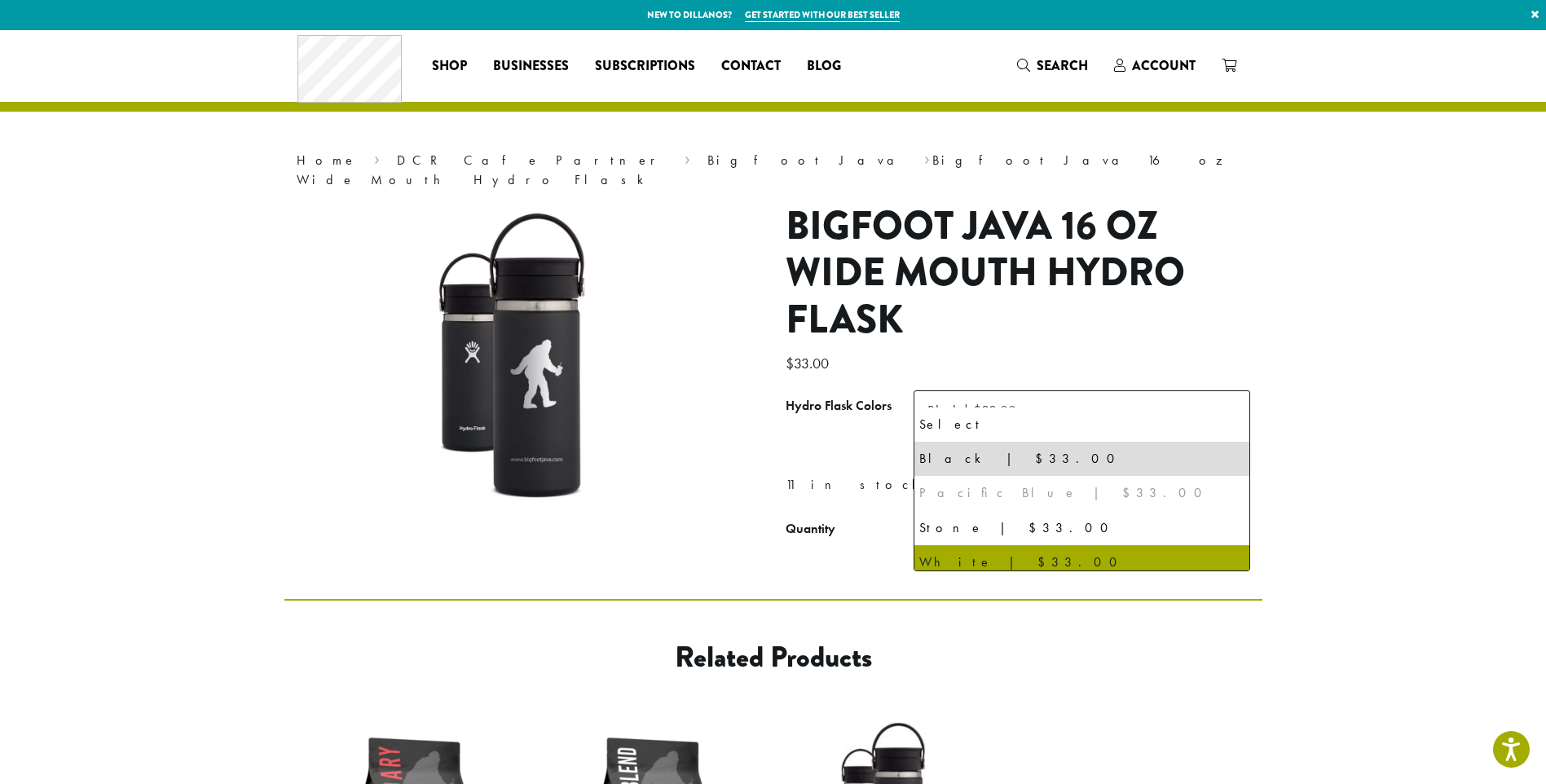
click at [943, 572] on div "**********" at bounding box center [773, 314] width 978 height 569
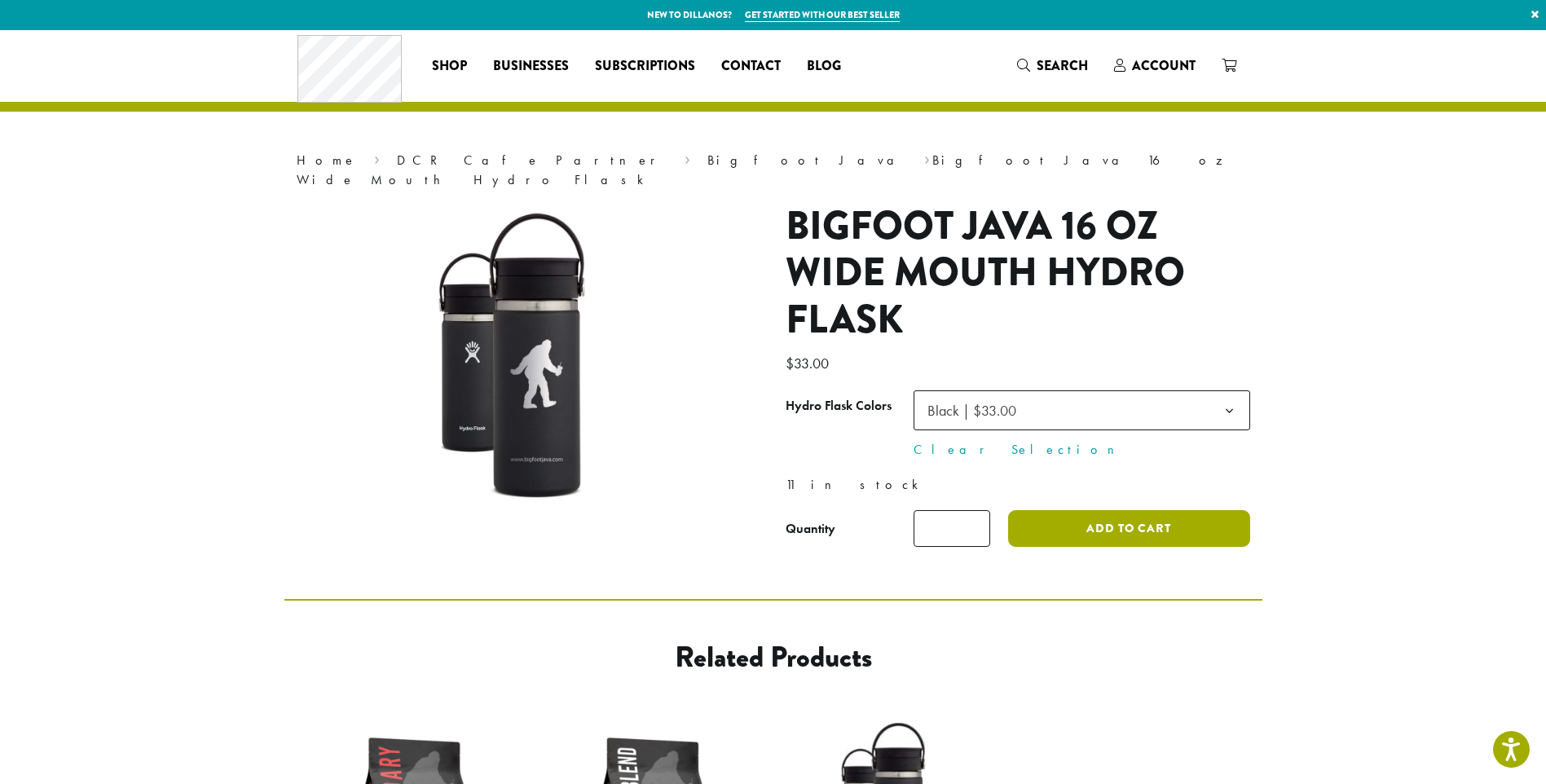
click at [1083, 512] on button "Add to cart" at bounding box center [1129, 527] width 241 height 37
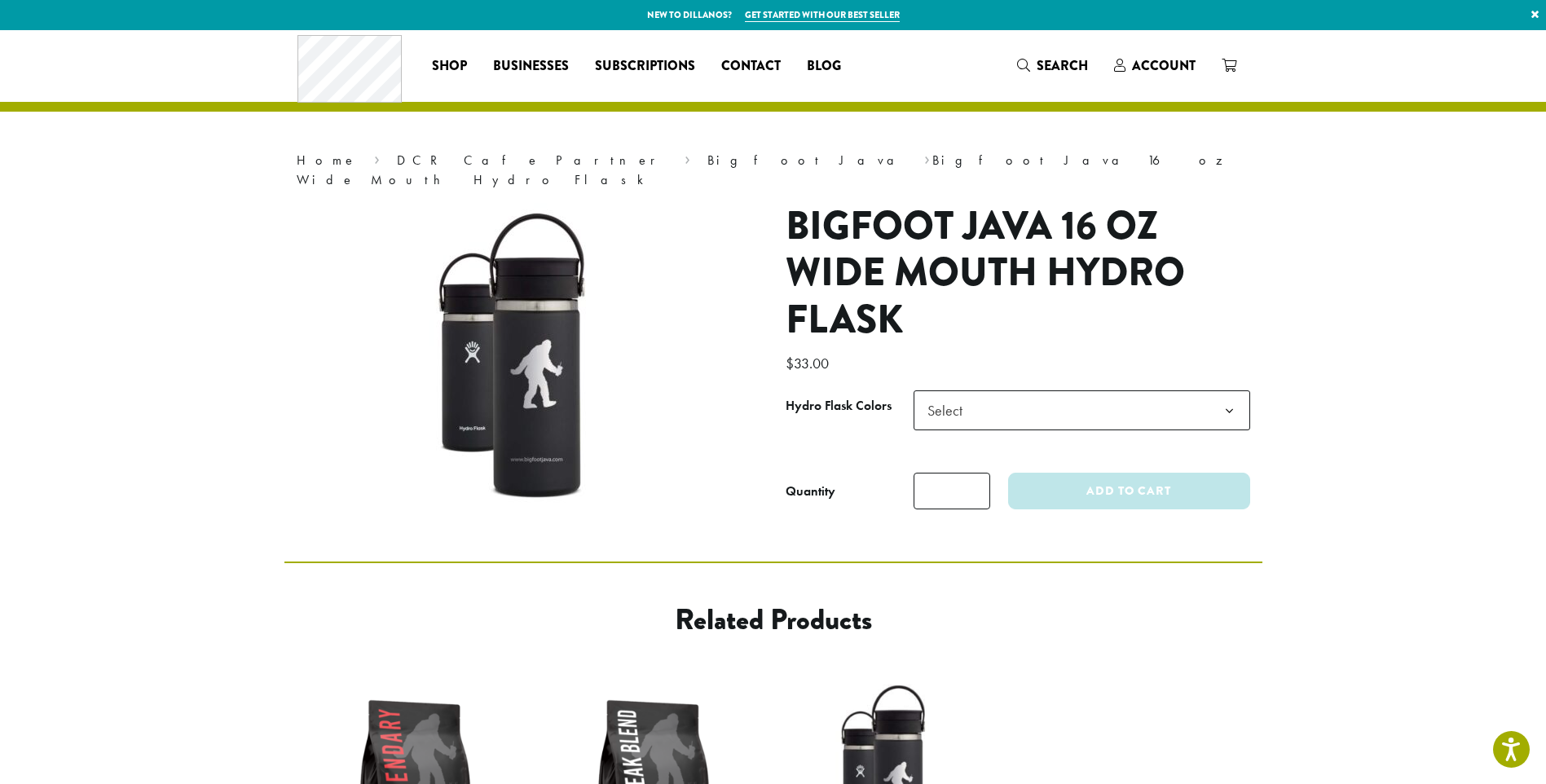
click at [977, 398] on span "Select" at bounding box center [950, 409] width 58 height 31
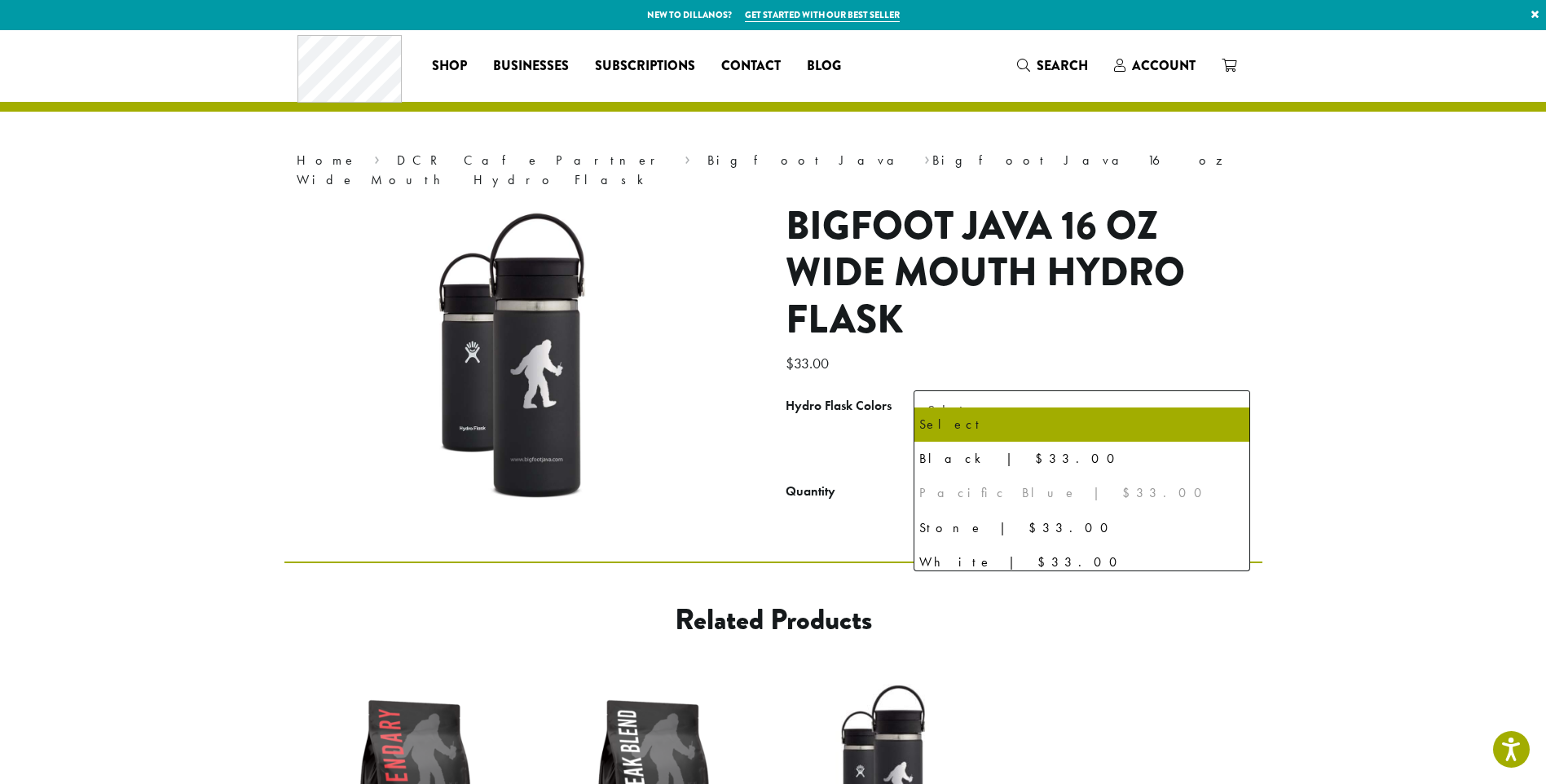
click at [1152, 313] on h1 "Bigfoot Java 16 oz Wide Mouth Hydro Flask" at bounding box center [1018, 274] width 465 height 141
